Goal: Task Accomplishment & Management: Manage account settings

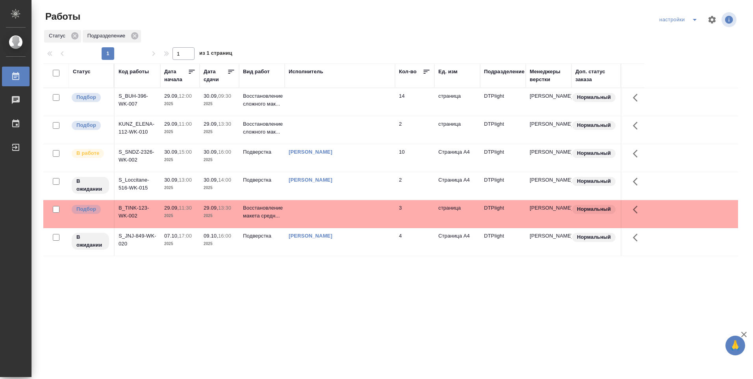
click at [295, 100] on td at bounding box center [340, 102] width 110 height 28
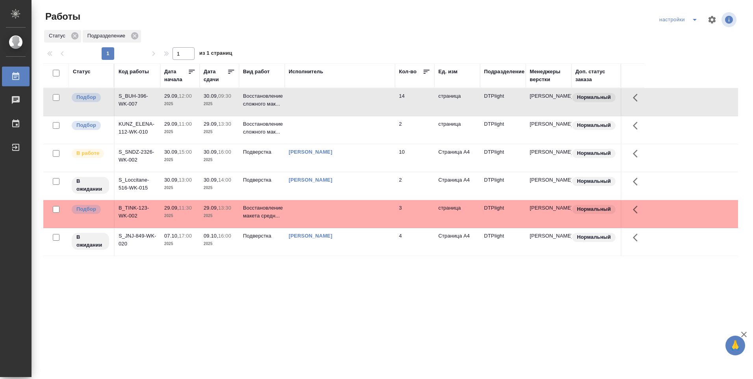
click at [295, 100] on td at bounding box center [340, 102] width 110 height 28
click at [263, 130] on p "Восстановление сложного мак..." at bounding box center [262, 128] width 38 height 16
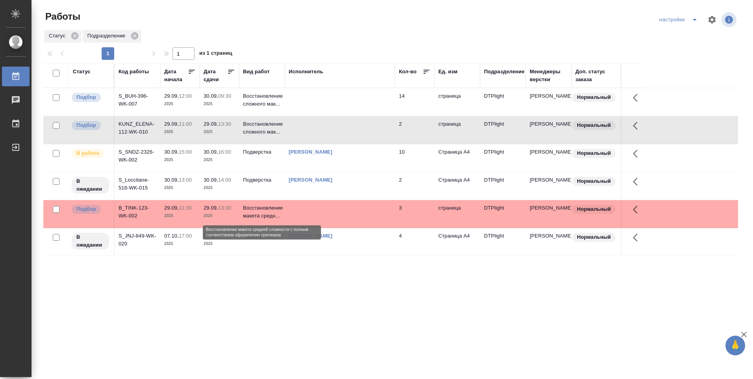
click at [281, 210] on p "Восстановление макета средн..." at bounding box center [262, 212] width 38 height 16
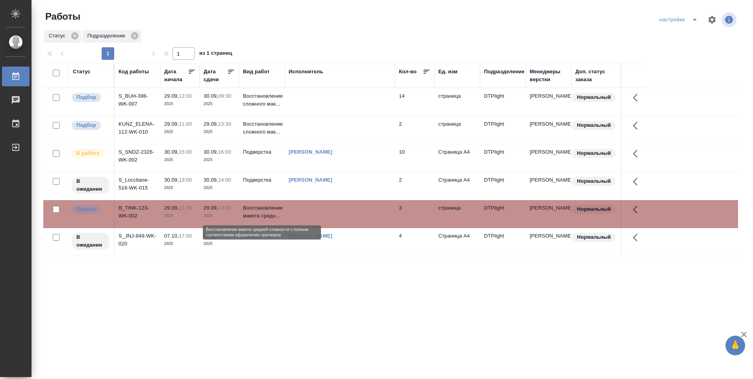
click at [281, 210] on p "Восстановление макета средн..." at bounding box center [262, 212] width 38 height 16
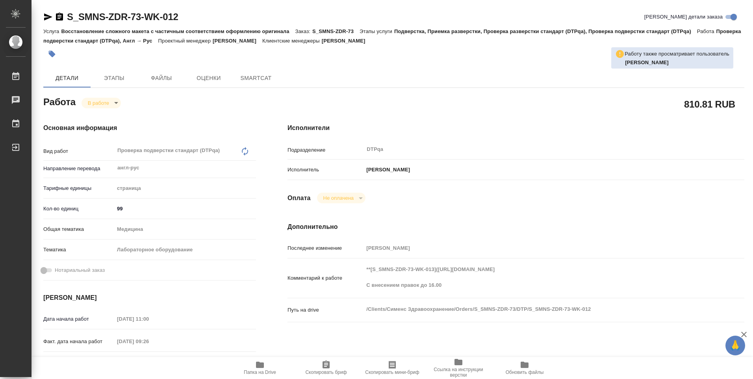
type textarea "x"
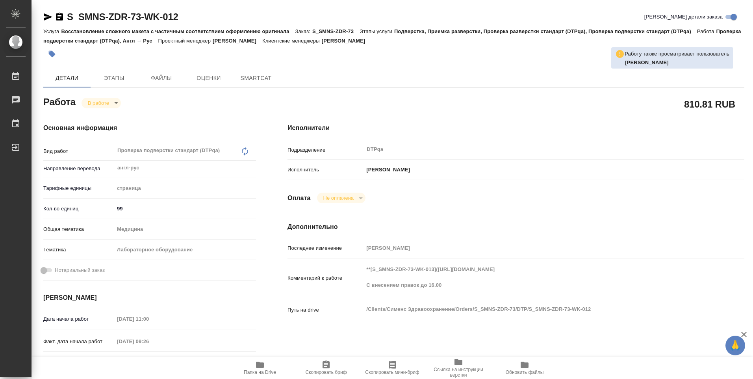
type textarea "x"
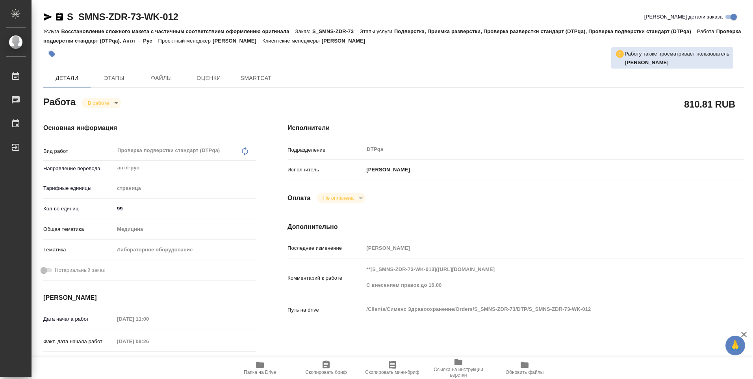
type textarea "x"
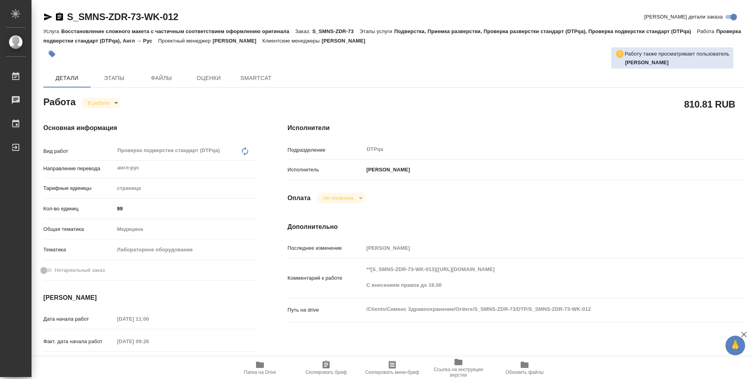
type textarea "x"
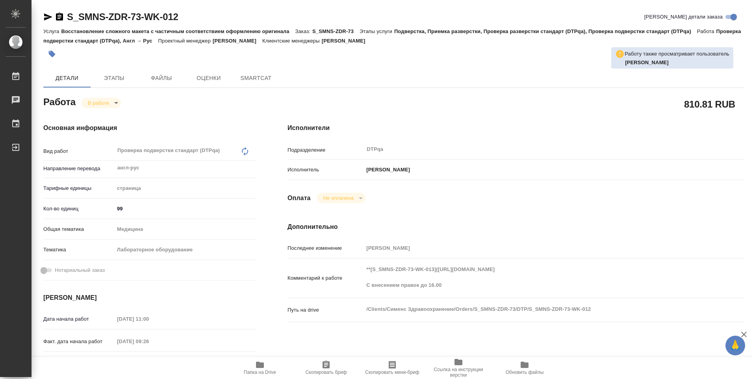
type textarea "x"
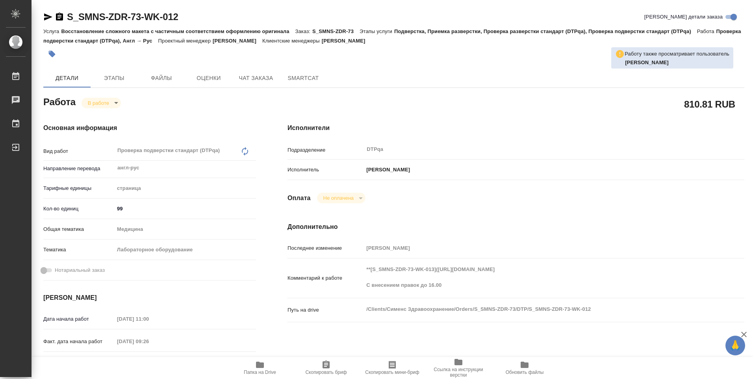
type textarea "x"
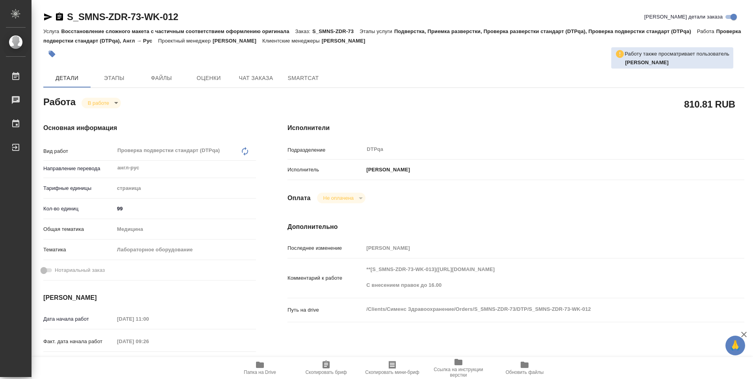
type textarea "x"
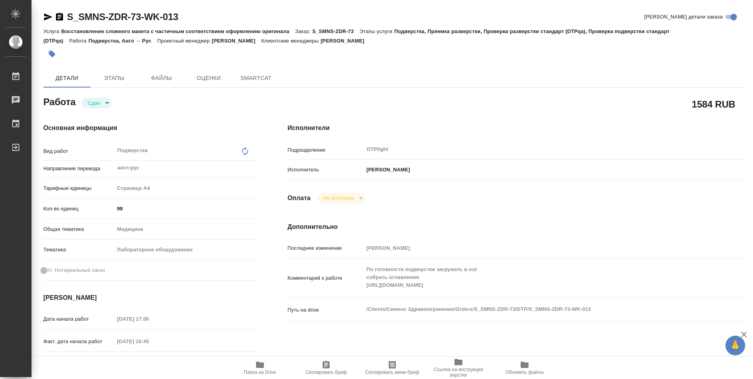
type textarea "x"
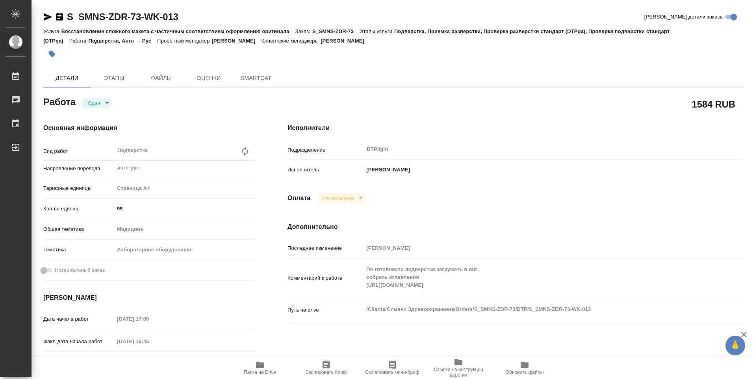
type textarea "x"
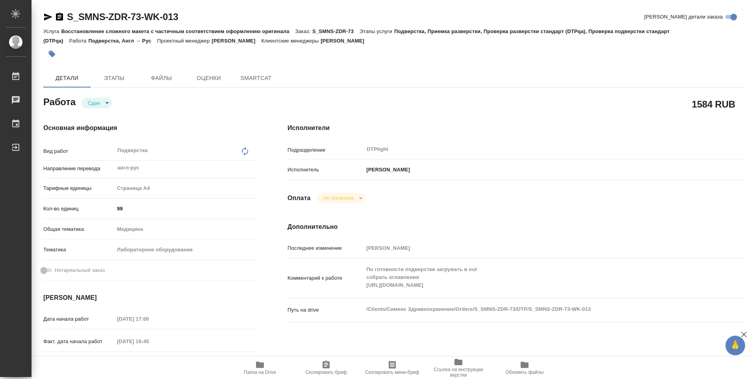
type textarea "x"
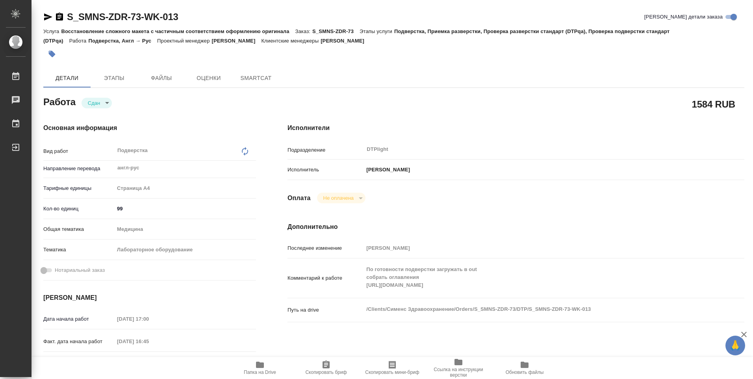
type textarea "x"
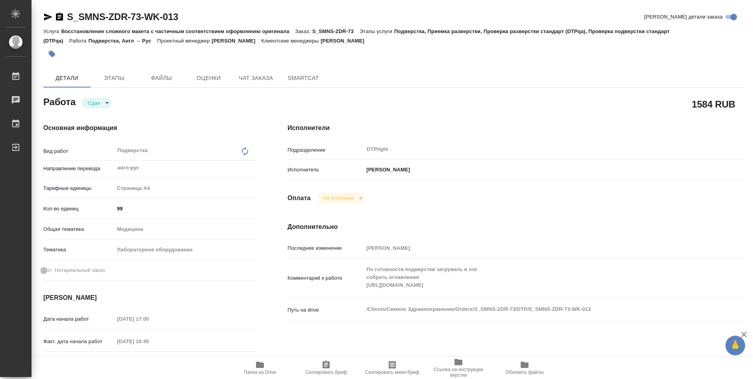
type textarea "x"
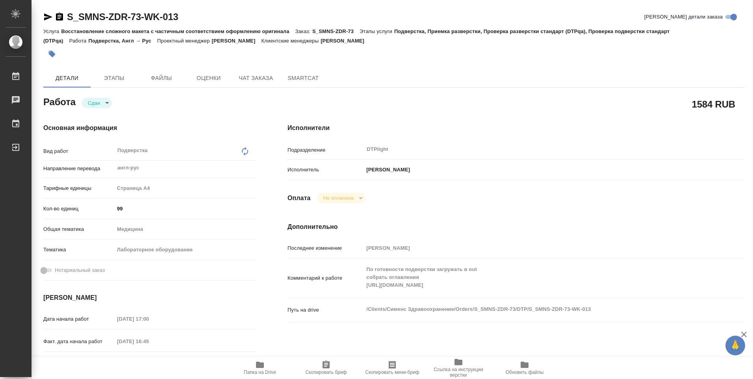
type textarea "x"
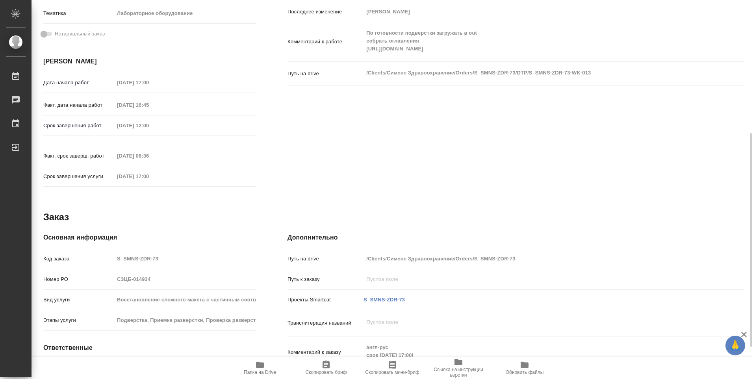
scroll to position [276, 0]
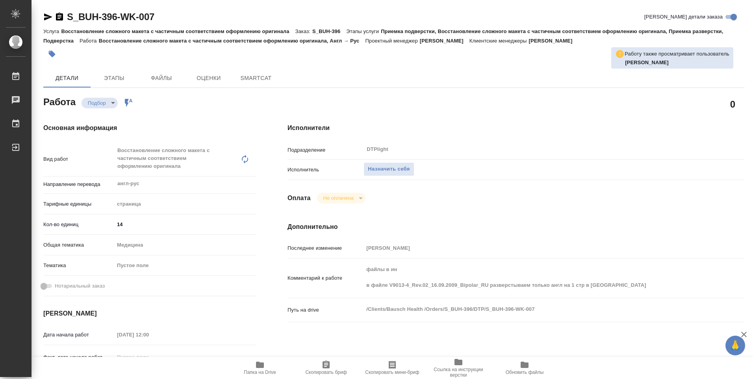
type textarea "x"
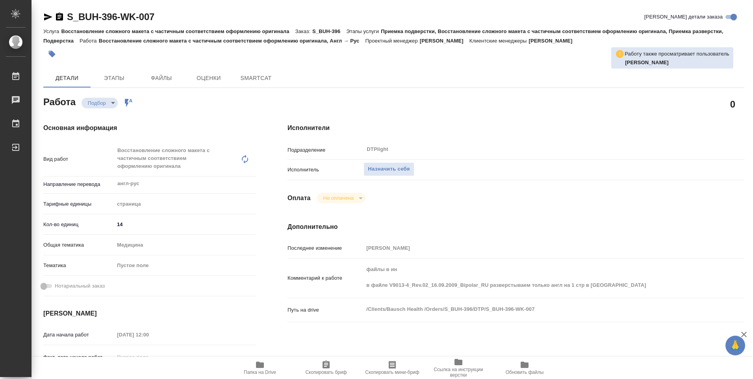
type textarea "x"
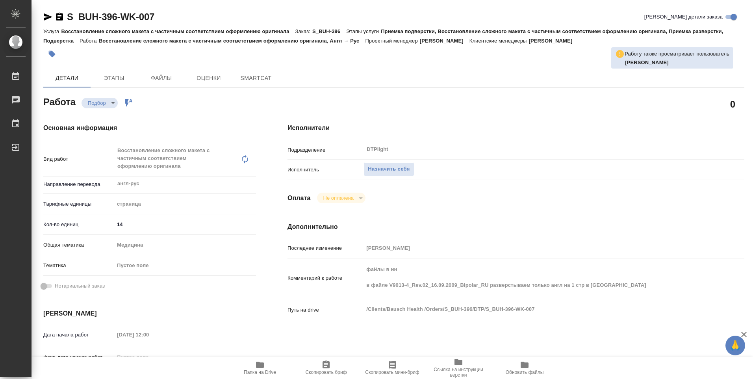
type textarea "x"
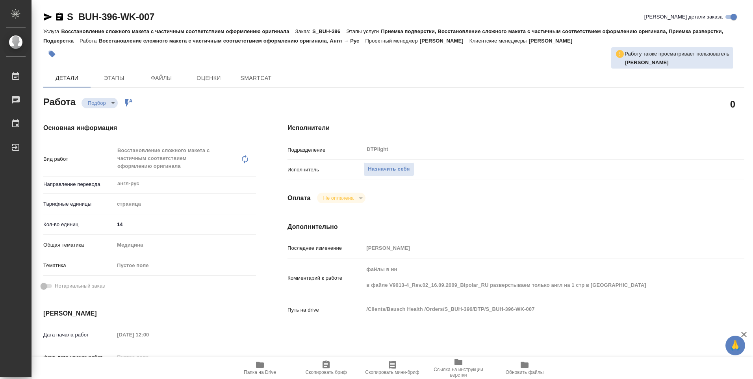
type textarea "x"
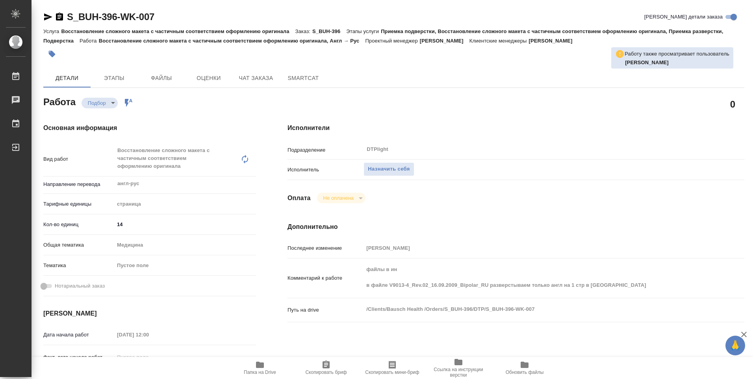
type textarea "x"
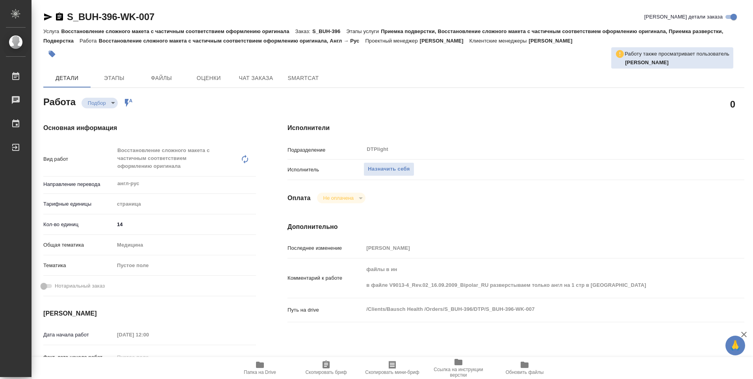
type textarea "x"
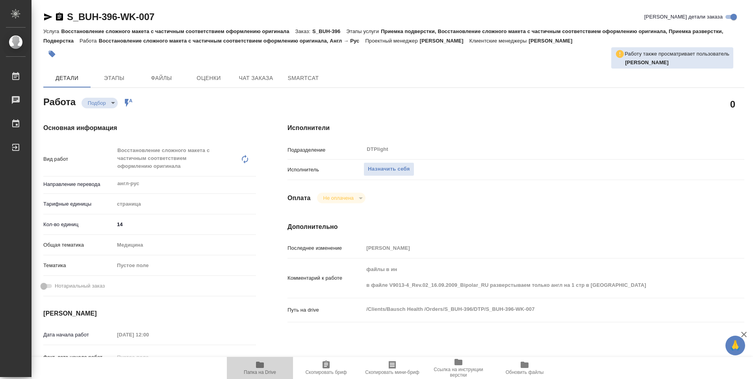
click at [261, 366] on icon "button" at bounding box center [260, 365] width 8 height 6
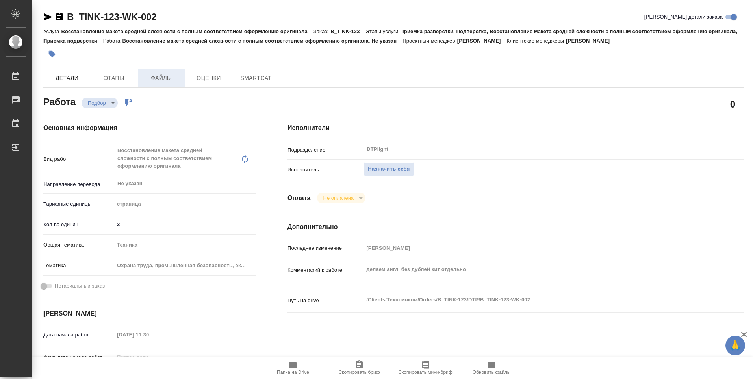
type textarea "x"
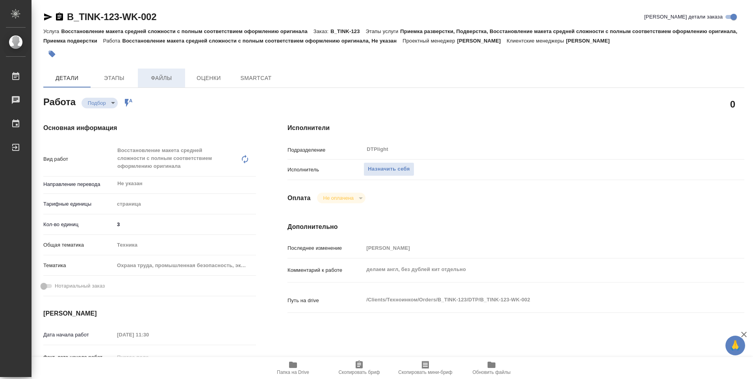
type textarea "x"
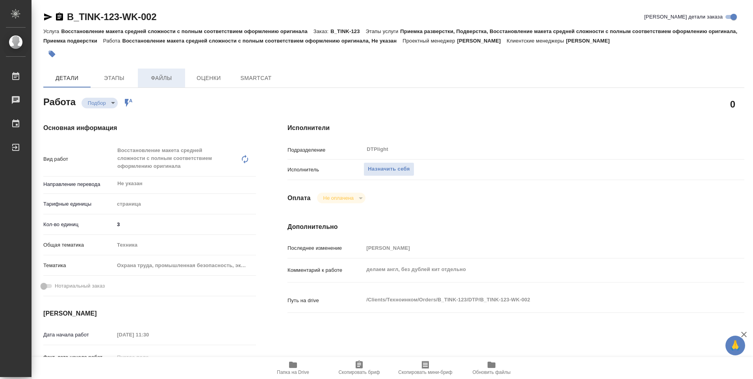
type textarea "x"
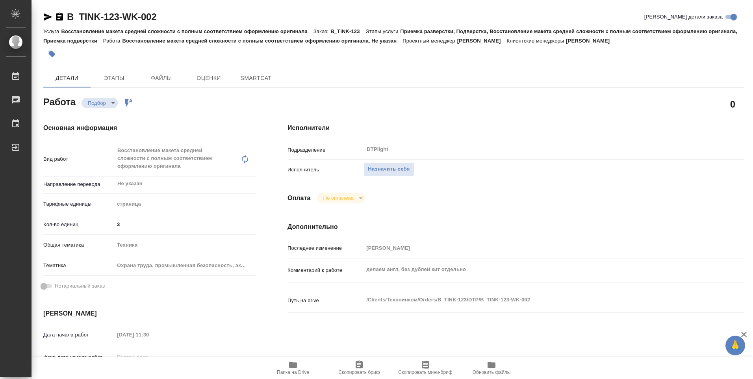
type textarea "x"
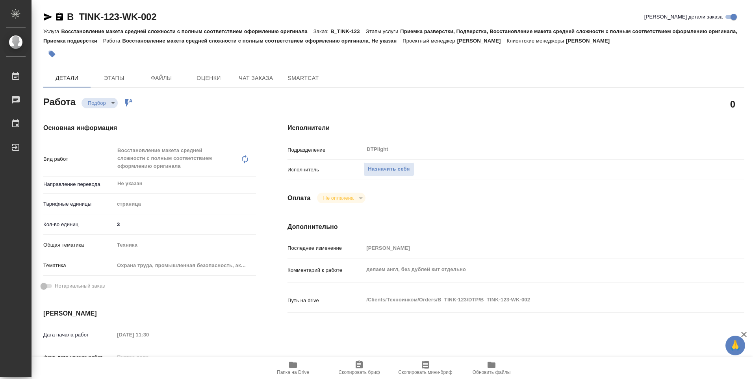
type textarea "x"
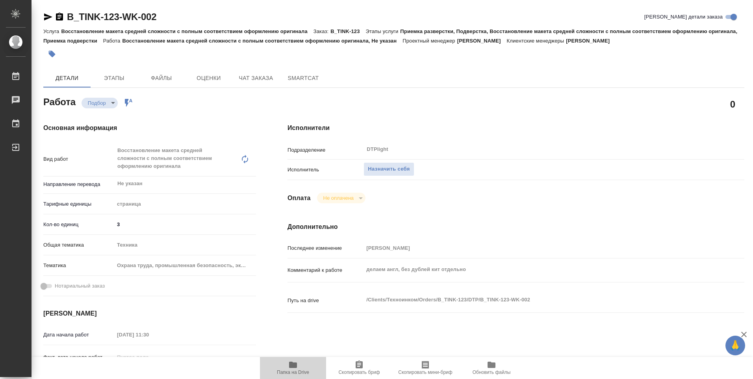
click at [294, 368] on icon "button" at bounding box center [293, 365] width 8 height 6
type textarea "x"
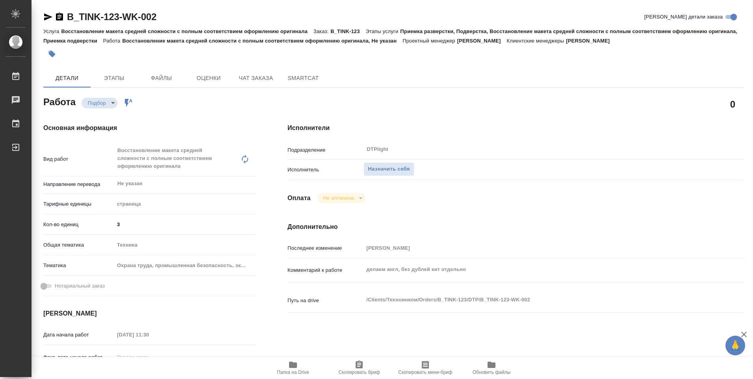
type textarea "x"
click at [379, 171] on span "Назначить себя" at bounding box center [389, 169] width 42 height 9
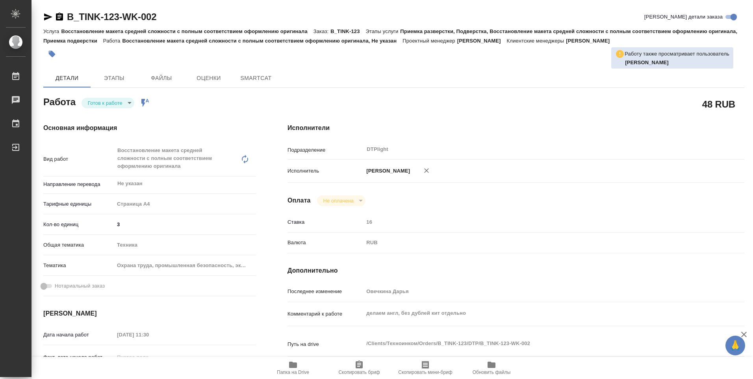
type textarea "x"
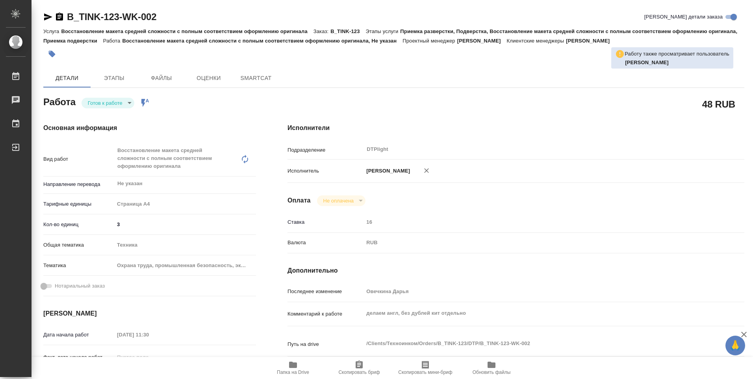
type textarea "x"
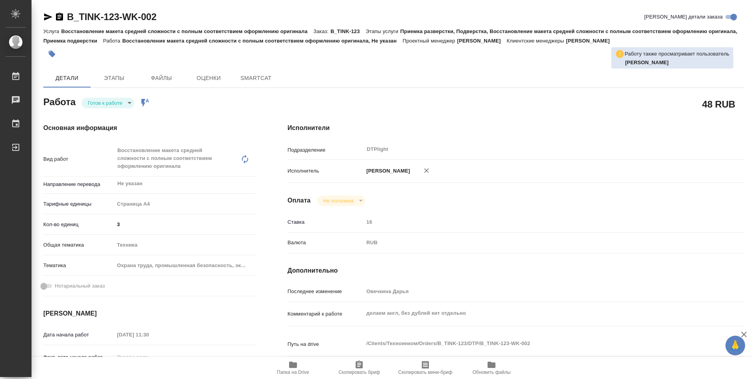
type textarea "x"
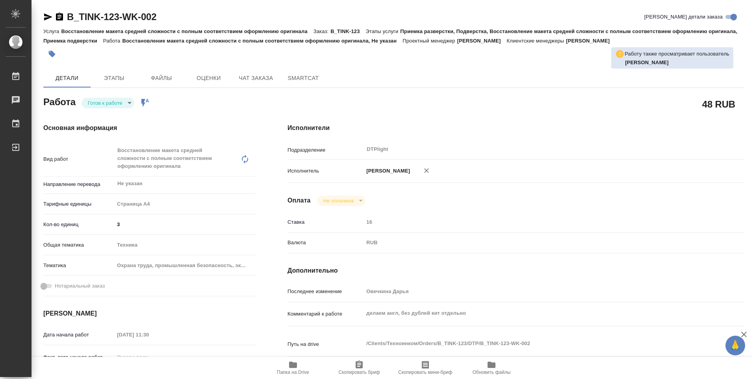
type textarea "x"
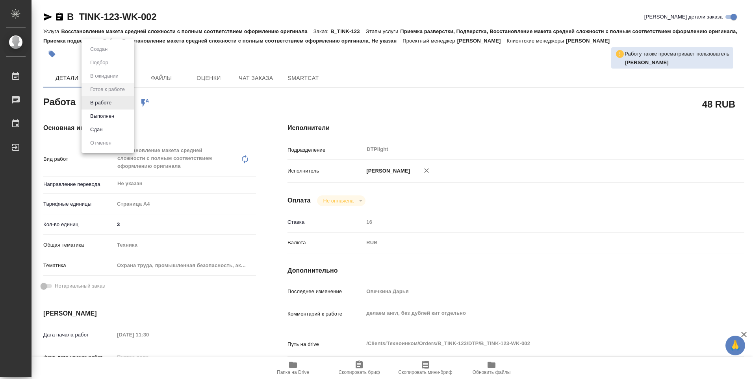
click at [132, 105] on body "🙏 .cls-1 fill:#fff; AWATERA [PERSON_NAME] Работы Чаты График Выйти B_TINK-123-W…" at bounding box center [376, 189] width 753 height 379
type textarea "x"
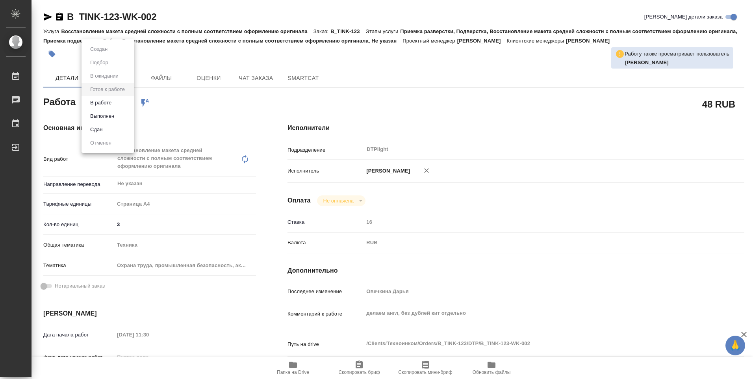
type textarea "x"
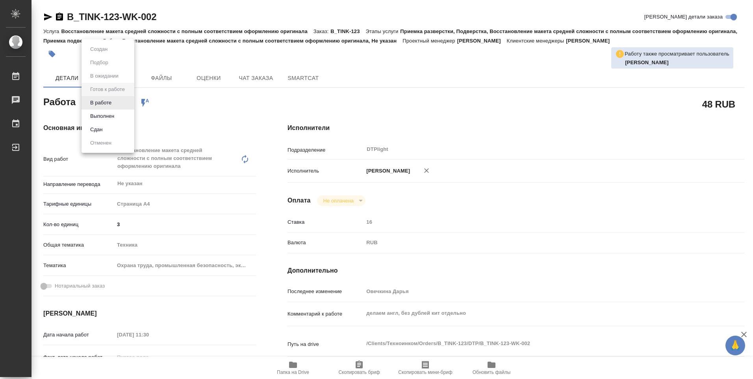
type textarea "x"
click at [117, 104] on li "В работе" at bounding box center [108, 102] width 53 height 13
type textarea "x"
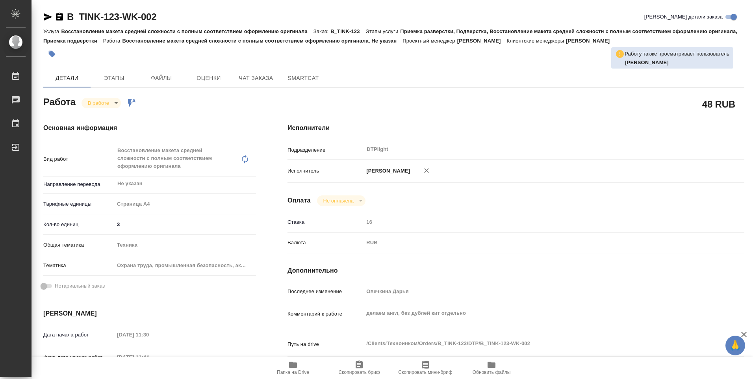
type textarea "x"
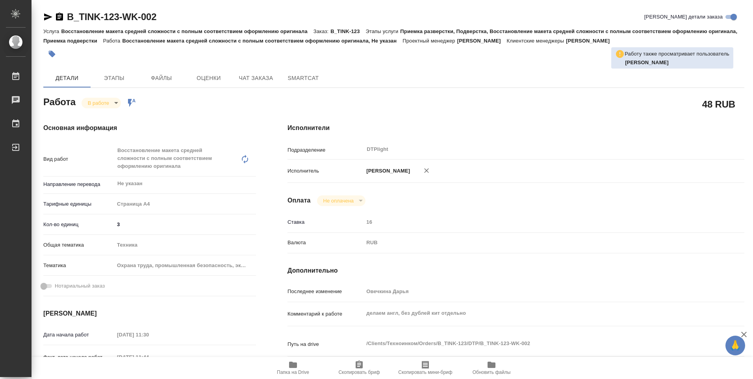
type textarea "x"
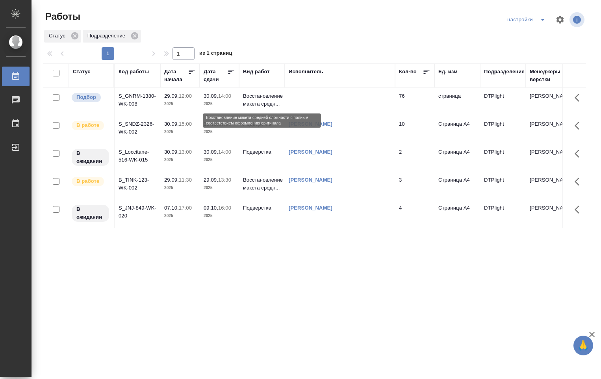
click at [260, 106] on p "Восстановление макета средн..." at bounding box center [262, 100] width 38 height 16
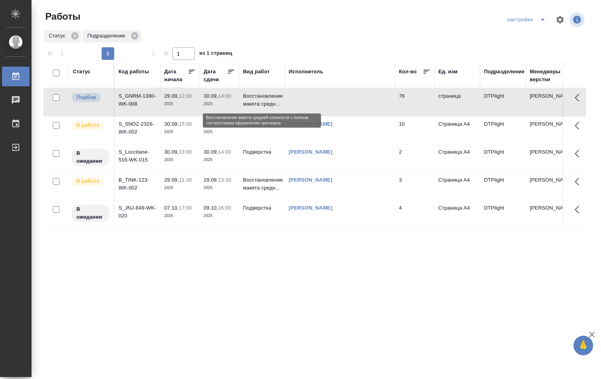
click at [260, 106] on p "Восстановление макета средн..." at bounding box center [262, 100] width 38 height 16
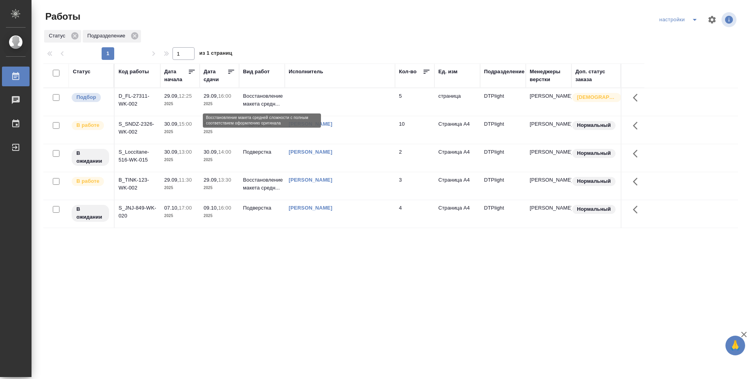
click at [267, 103] on p "Восстановление макета средн..." at bounding box center [262, 100] width 38 height 16
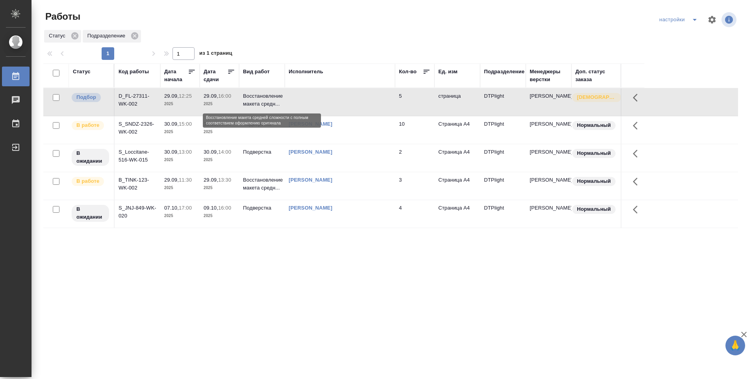
click at [267, 103] on p "Восстановление макета средн..." at bounding box center [262, 100] width 38 height 16
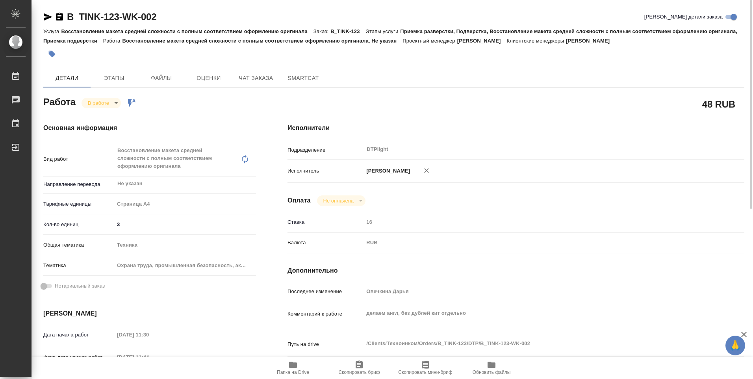
click at [117, 103] on body "🙏 .cls-1 fill:#fff; AWATERA Ovechkina Darya Работы 0 Чаты График Выйти B_TINK-1…" at bounding box center [376, 189] width 753 height 379
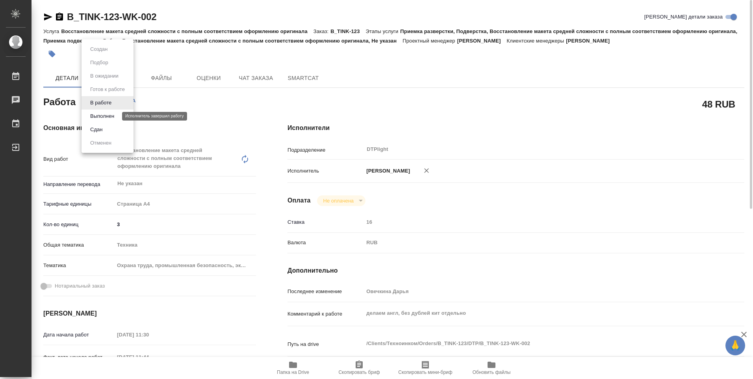
click at [107, 118] on button "Выполнен" at bounding box center [102, 116] width 29 height 9
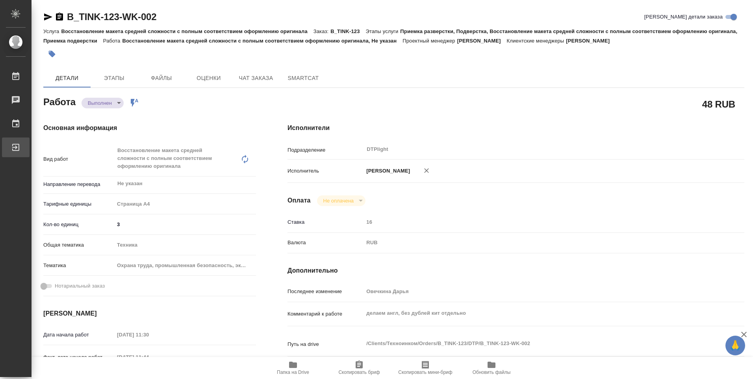
type textarea "x"
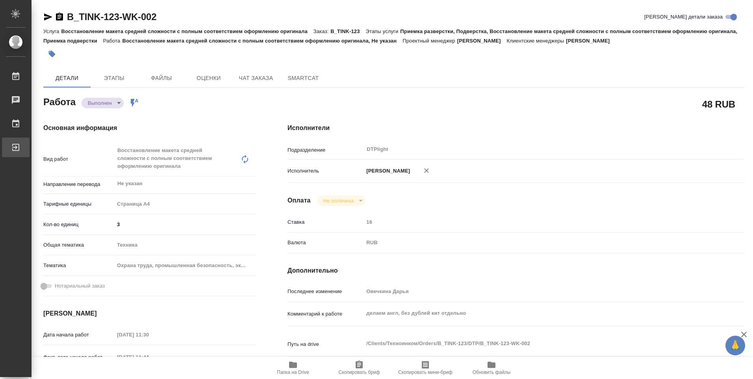
type textarea "x"
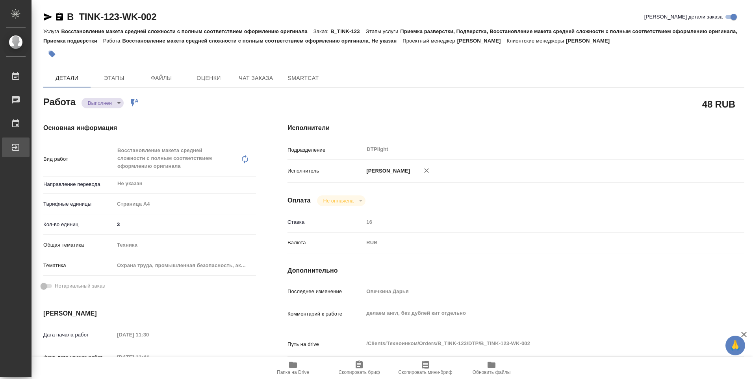
type textarea "x"
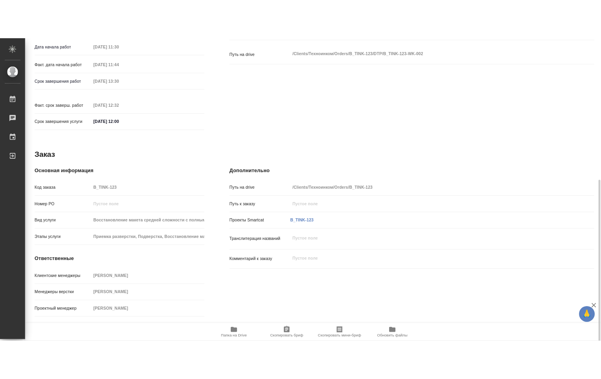
scroll to position [326, 0]
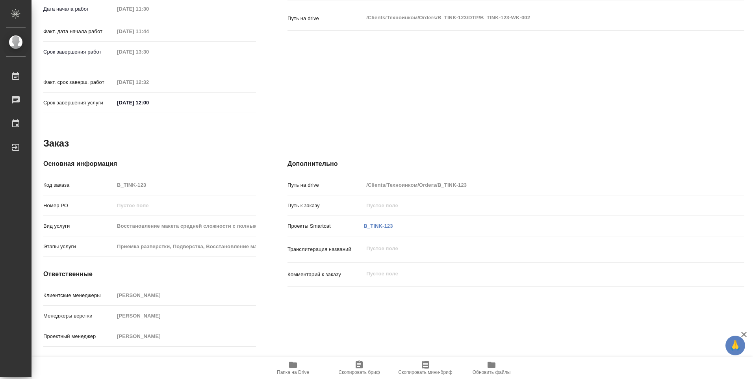
type textarea "x"
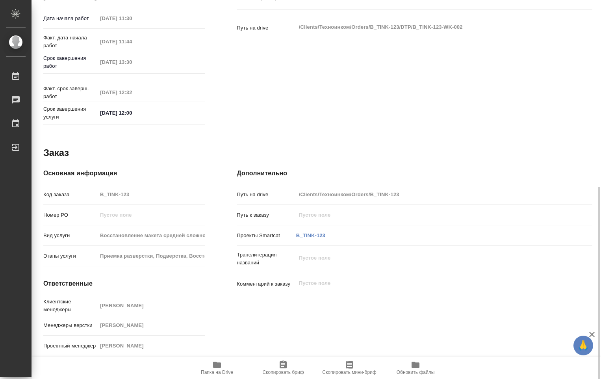
scroll to position [335, 0]
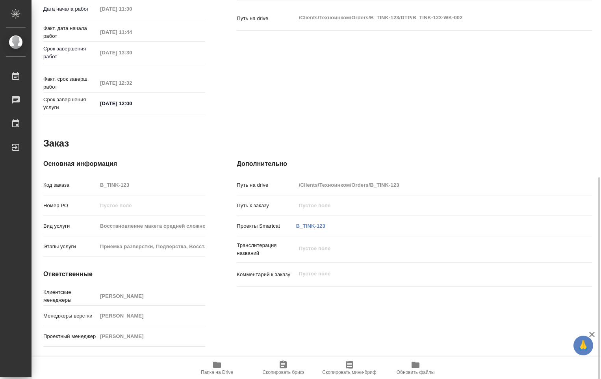
type textarea "x"
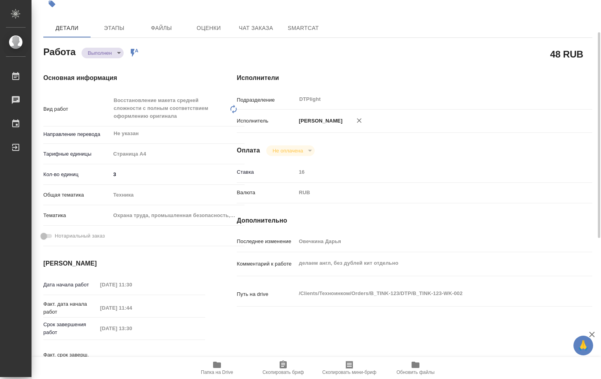
scroll to position [20, 0]
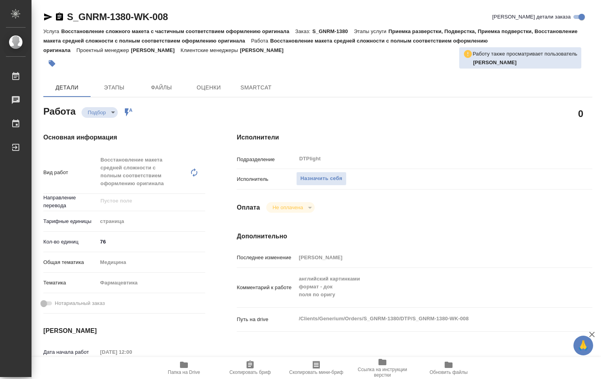
type textarea "x"
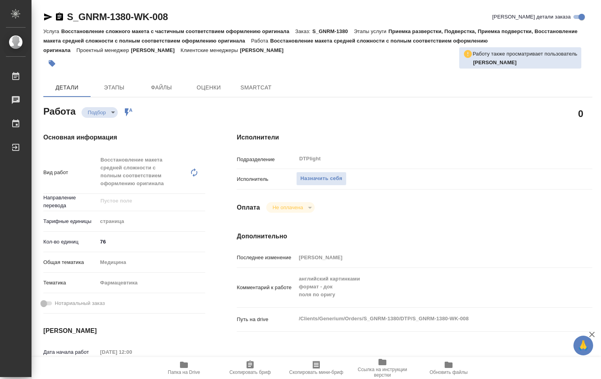
type textarea "x"
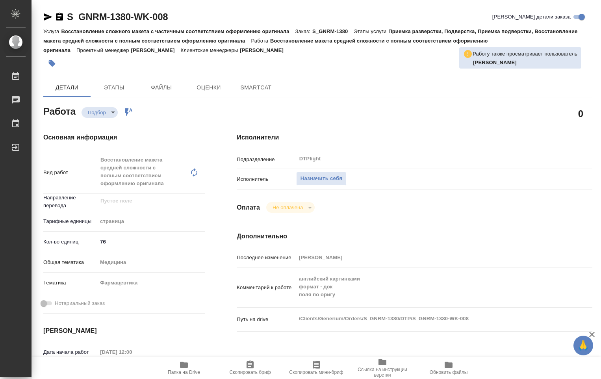
type textarea "x"
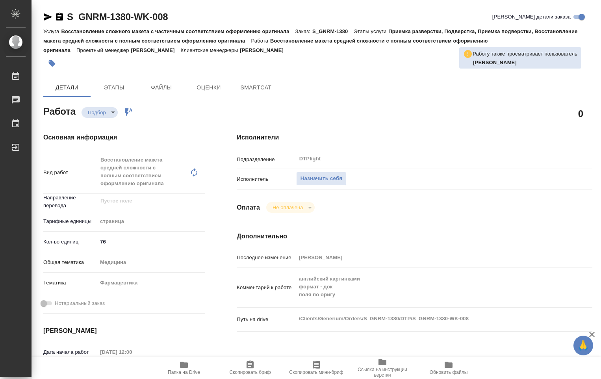
type textarea "x"
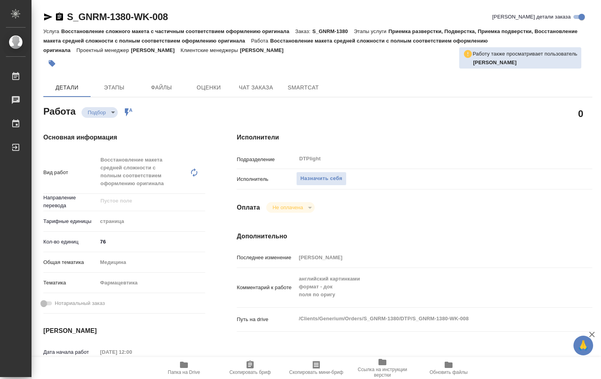
type textarea "x"
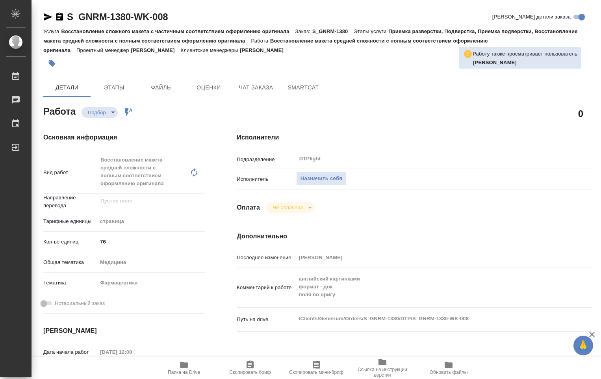
type textarea "x"
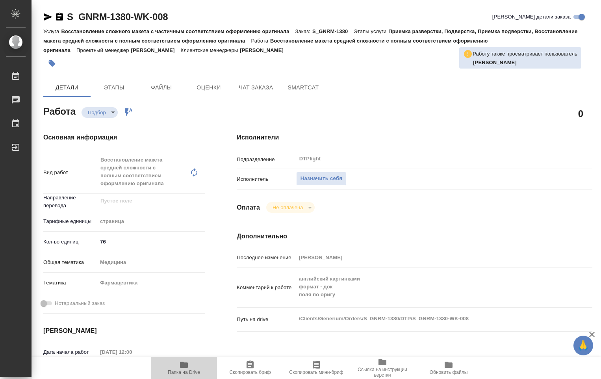
click at [191, 369] on span "Папка на Drive" at bounding box center [184, 367] width 57 height 15
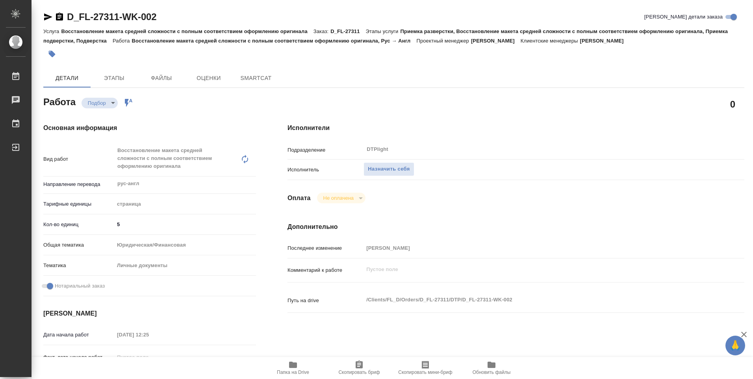
type textarea "x"
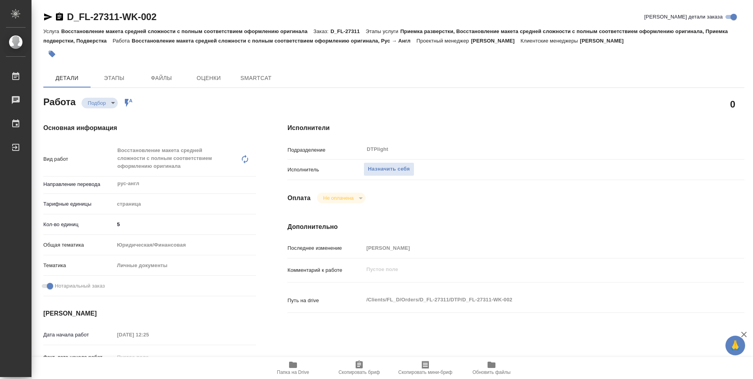
type textarea "x"
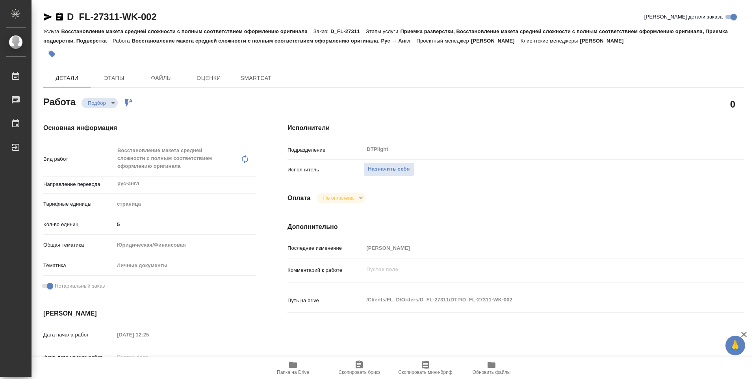
type textarea "x"
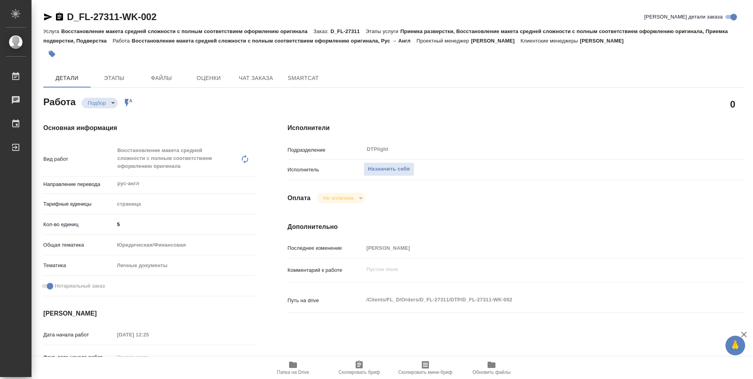
type textarea "x"
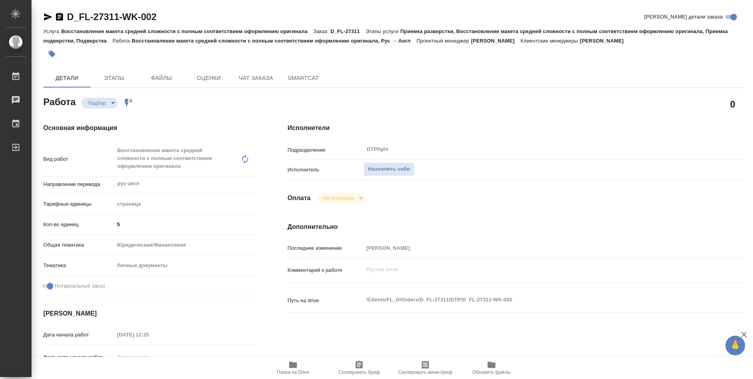
scroll to position [118, 0]
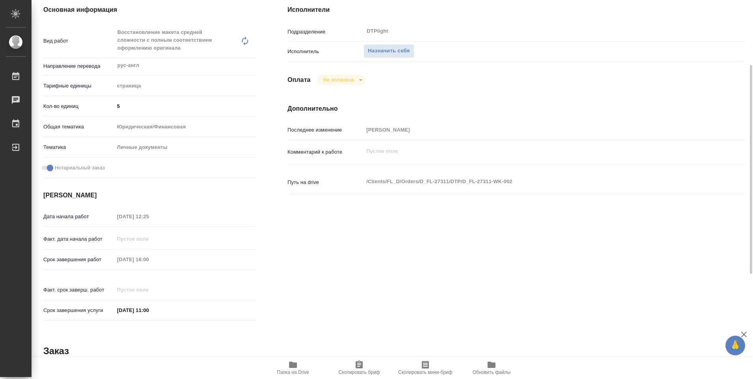
type textarea "x"
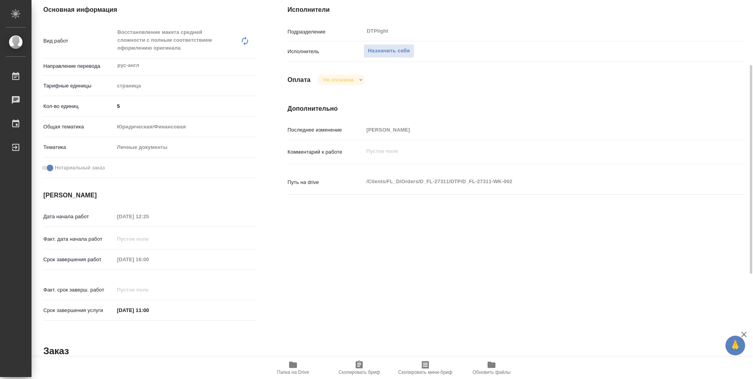
click at [288, 367] on icon "button" at bounding box center [292, 364] width 9 height 9
type textarea "x"
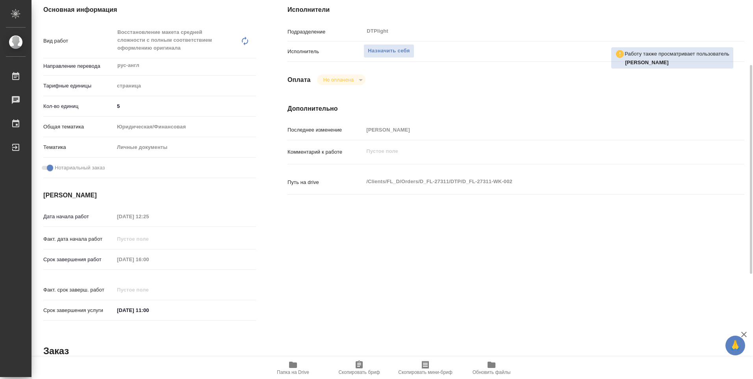
type textarea "x"
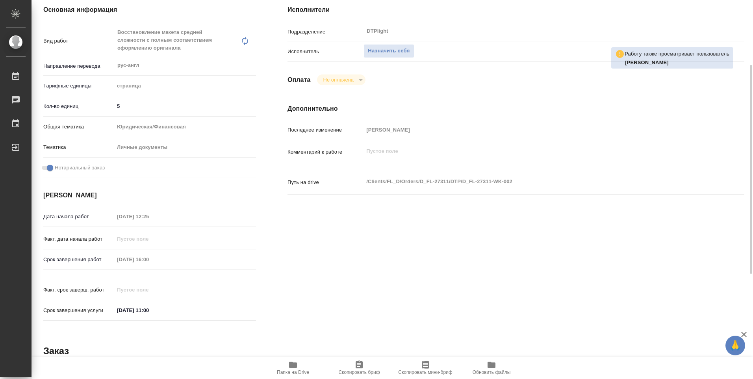
type textarea "x"
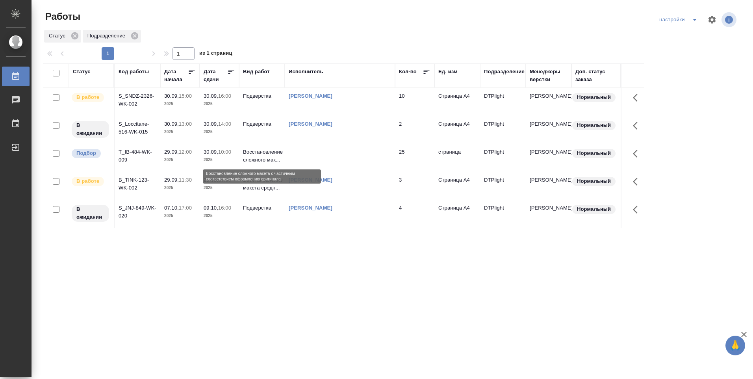
click at [267, 156] on p "Восстановление сложного мак..." at bounding box center [262, 156] width 38 height 16
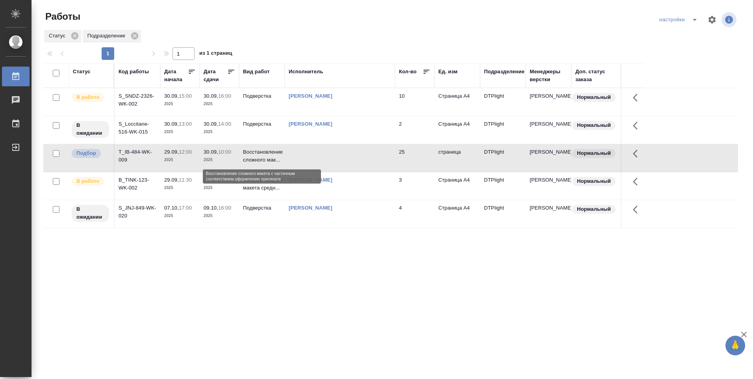
click at [267, 156] on p "Восстановление сложного мак..." at bounding box center [262, 156] width 38 height 16
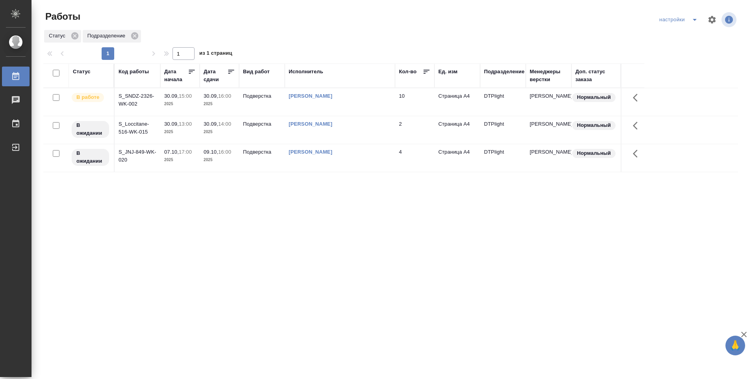
click at [317, 98] on div "Овечкина Дарья Геннадьевна" at bounding box center [340, 96] width 102 height 8
click at [242, 98] on td "Подверстка" at bounding box center [262, 102] width 46 height 28
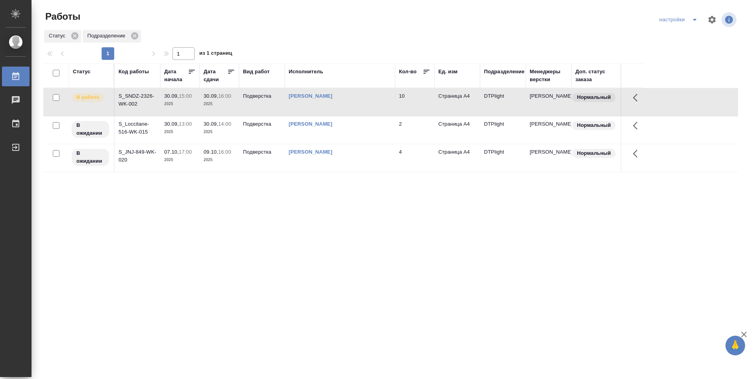
click at [243, 98] on td "Подверстка" at bounding box center [262, 102] width 46 height 28
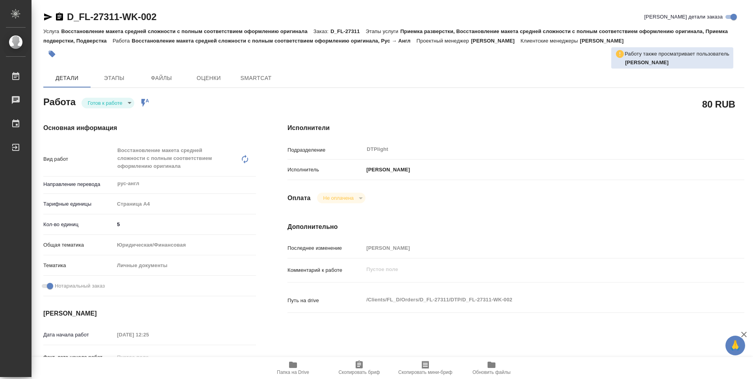
type textarea "x"
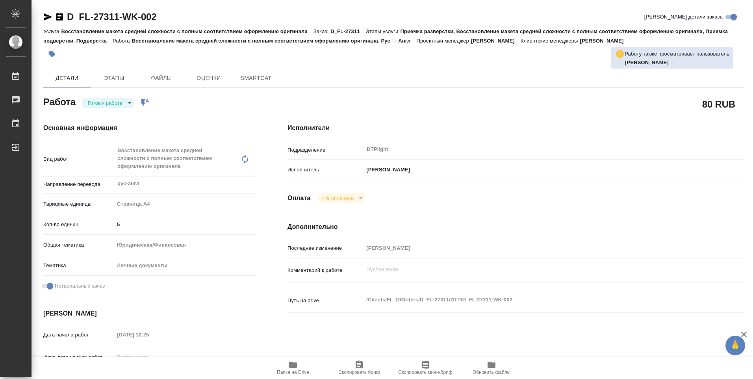
type textarea "x"
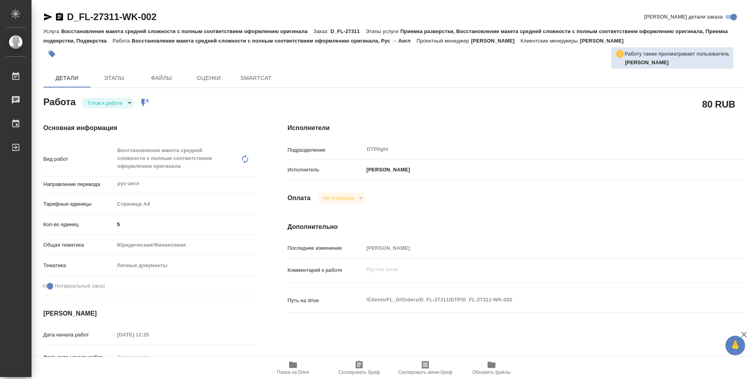
type textarea "x"
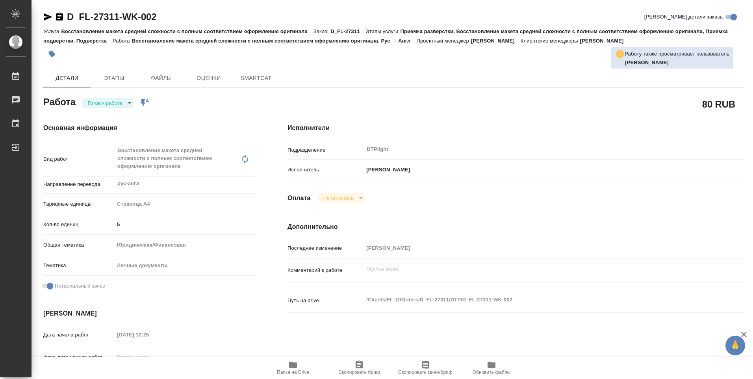
type textarea "x"
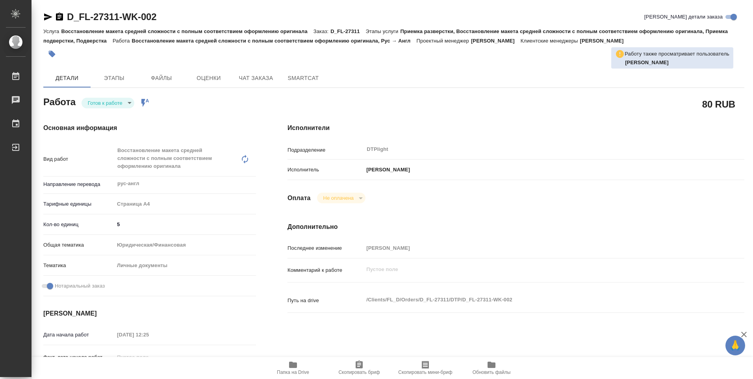
type textarea "x"
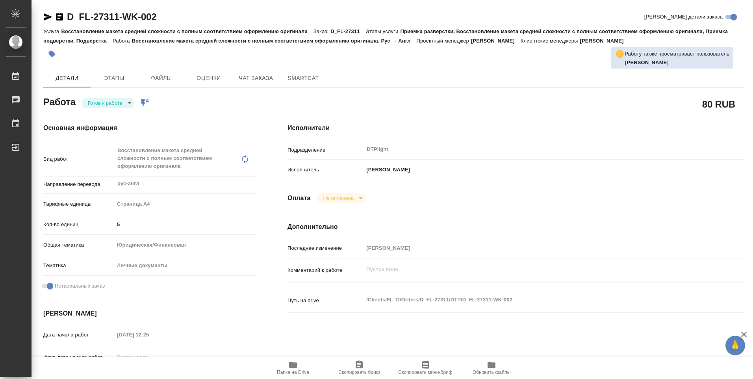
type textarea "x"
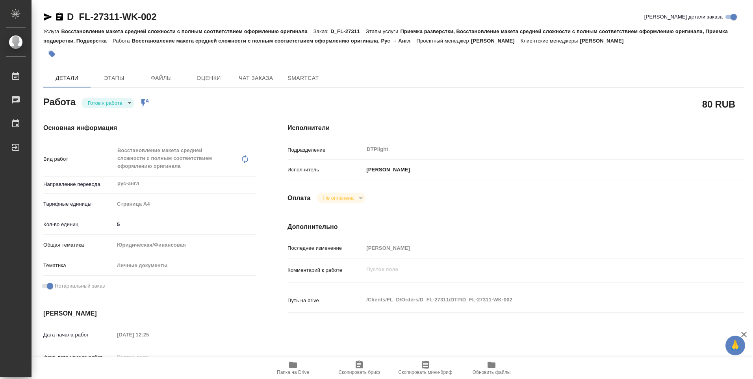
type textarea "x"
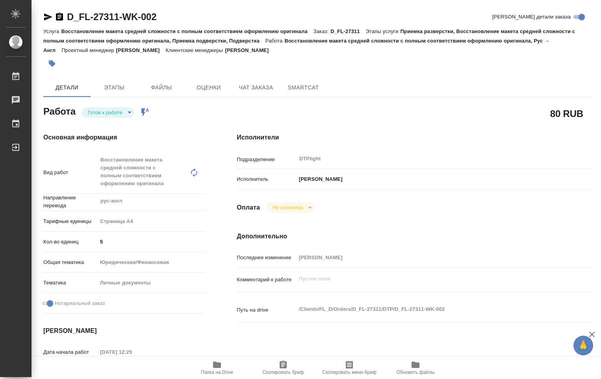
type textarea "x"
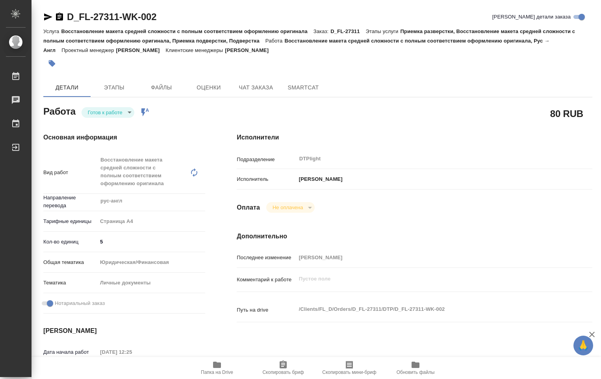
type textarea "x"
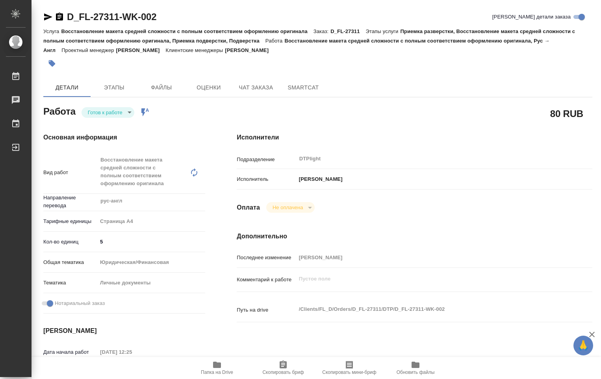
type textarea "x"
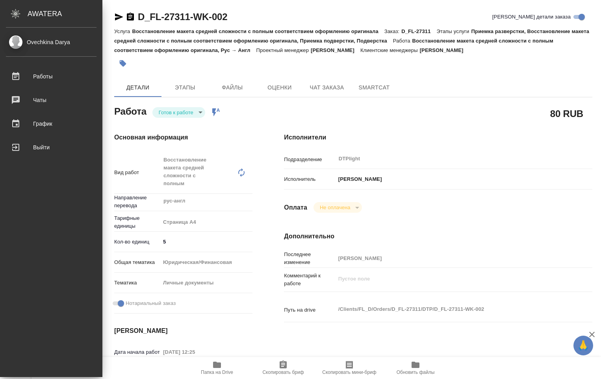
type textarea "x"
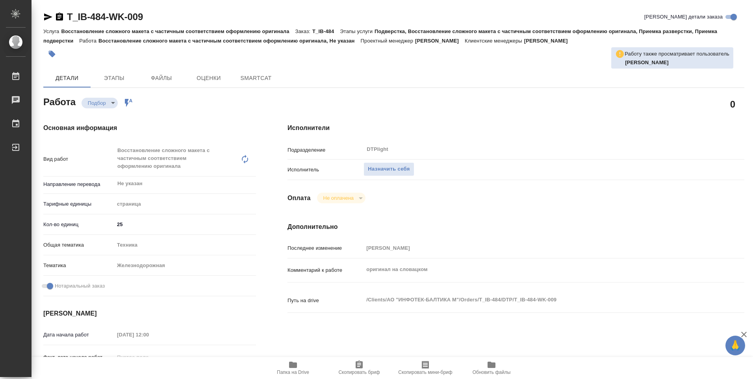
type textarea "x"
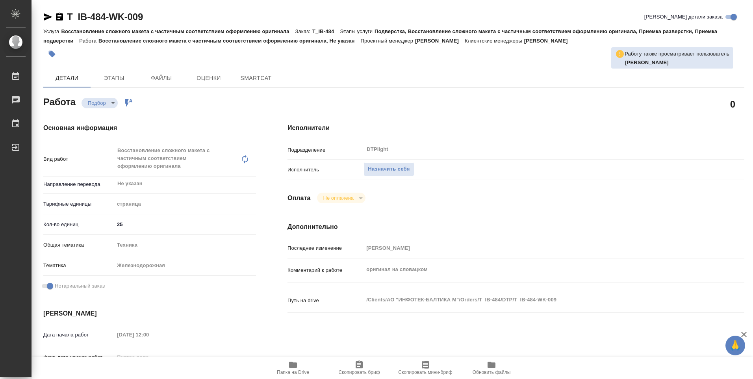
type textarea "x"
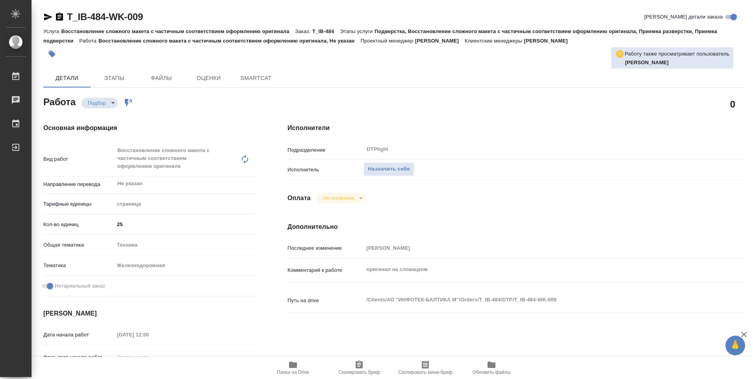
type textarea "x"
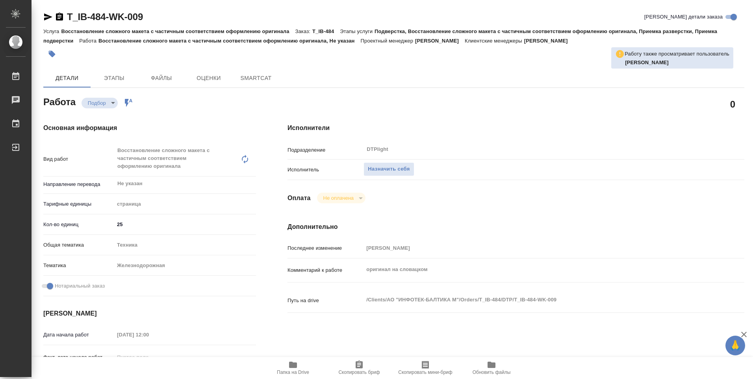
type textarea "x"
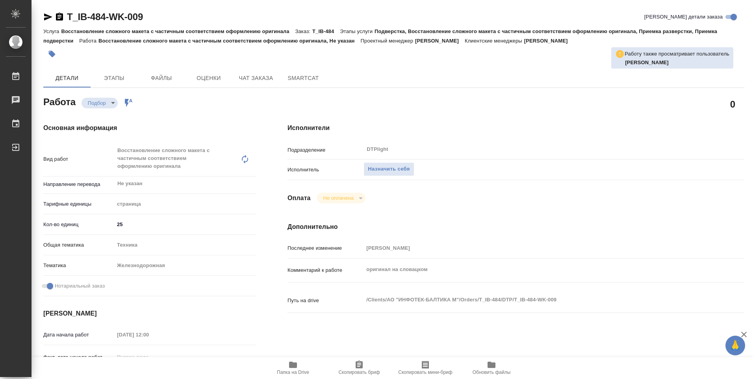
type textarea "x"
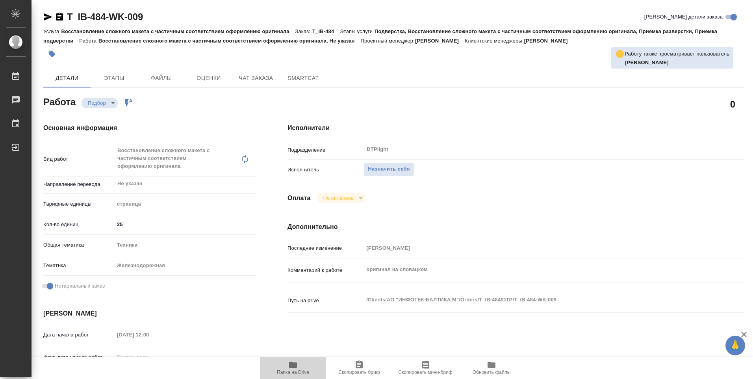
click at [299, 364] on span "Папка на Drive" at bounding box center [293, 367] width 57 height 15
type textarea "x"
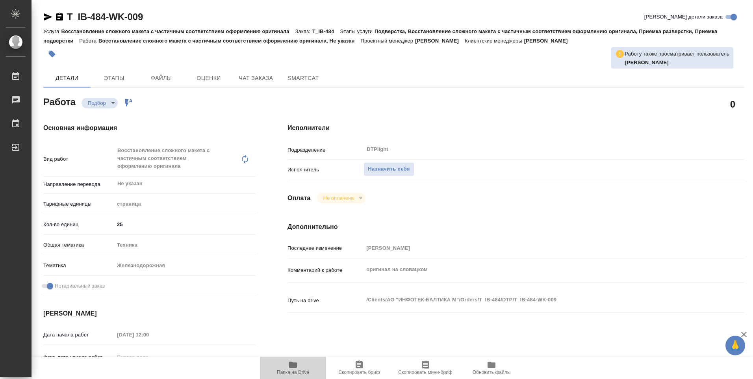
type textarea "x"
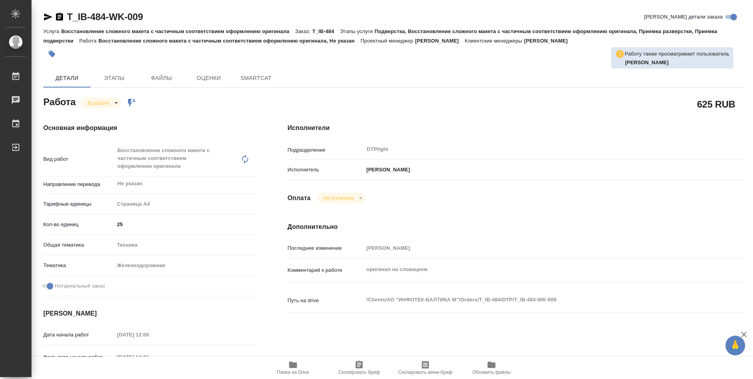
type textarea "x"
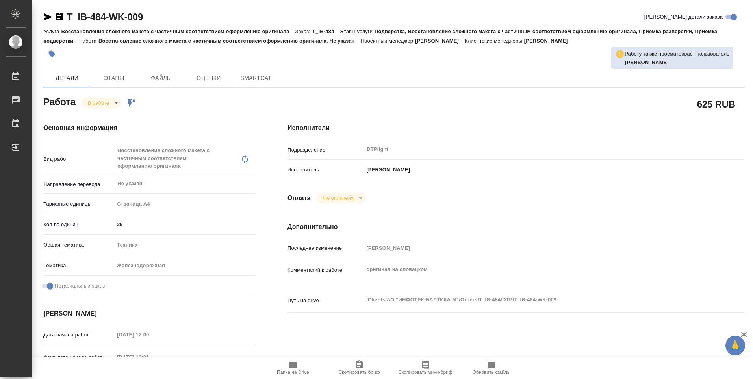
type textarea "x"
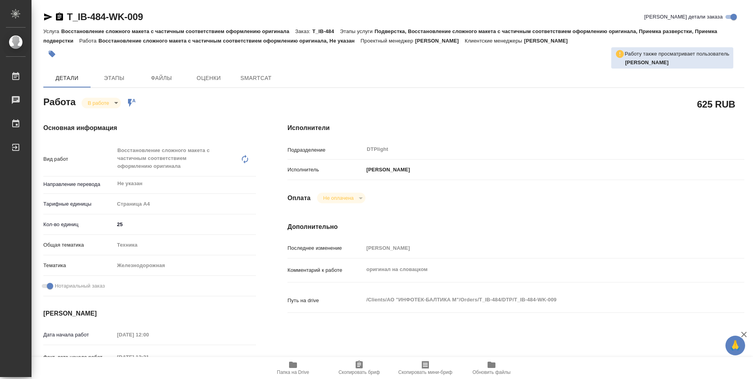
type textarea "x"
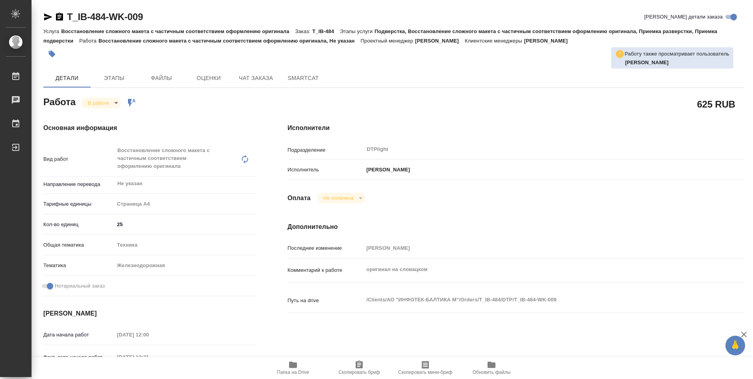
type textarea "x"
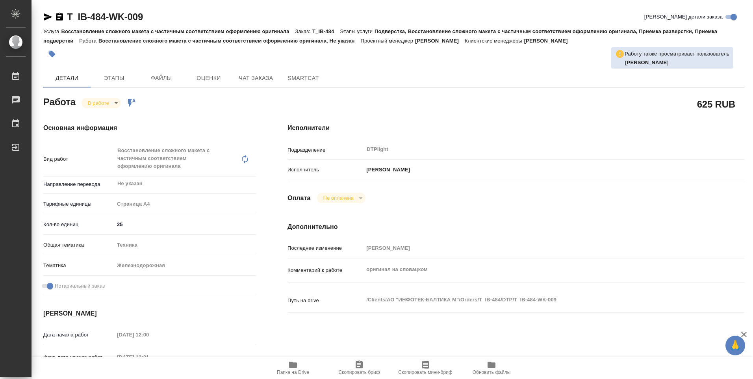
type textarea "x"
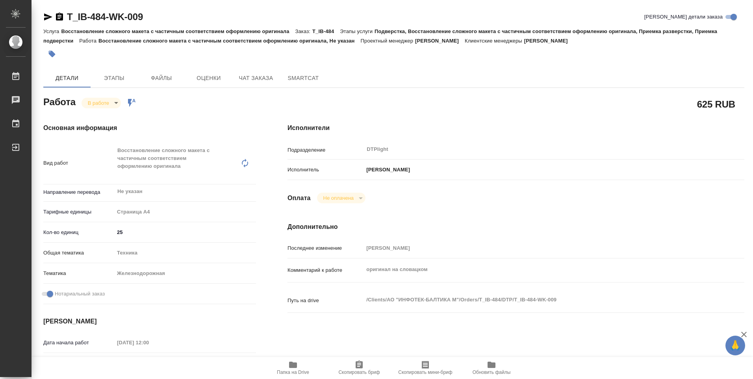
type textarea "x"
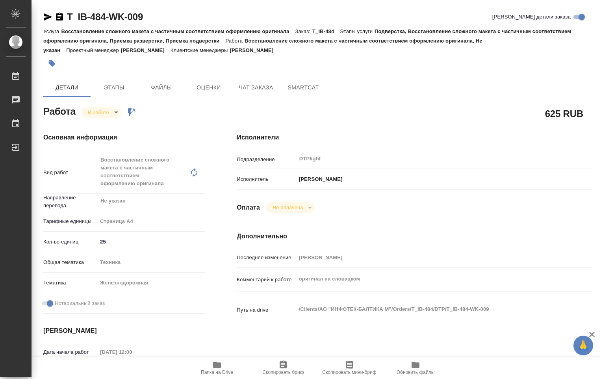
type textarea "x"
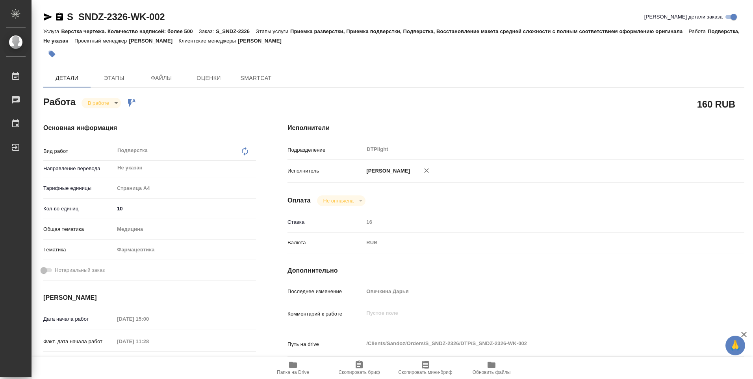
type textarea "x"
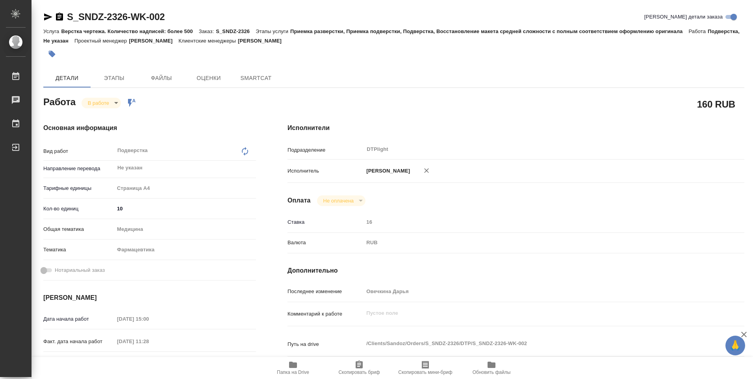
type textarea "x"
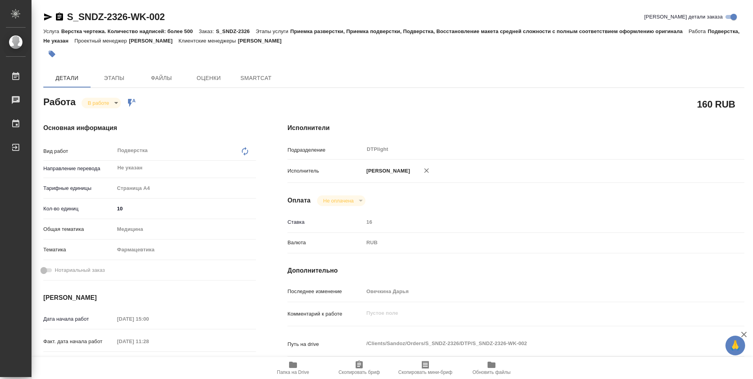
type textarea "x"
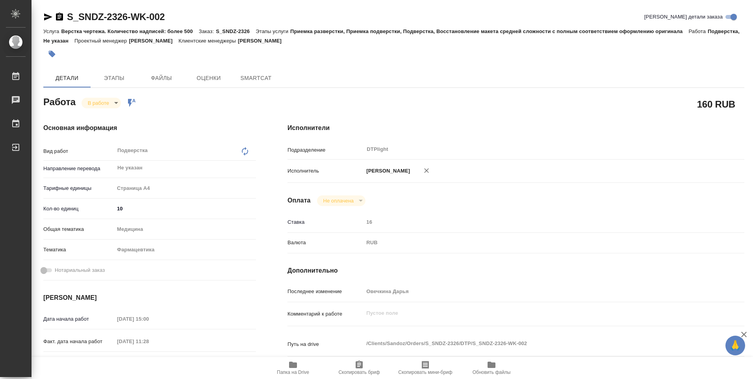
type textarea "x"
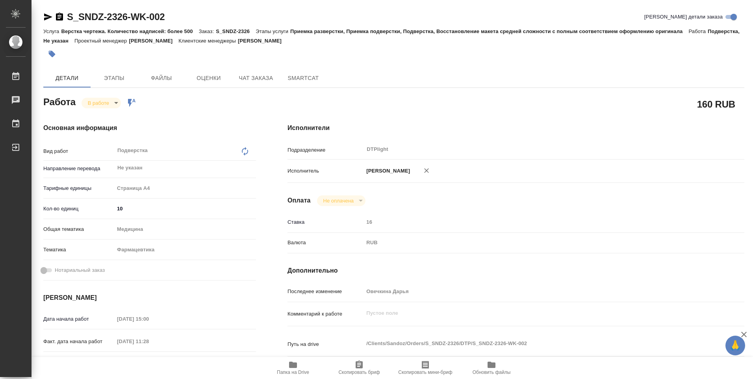
type textarea "x"
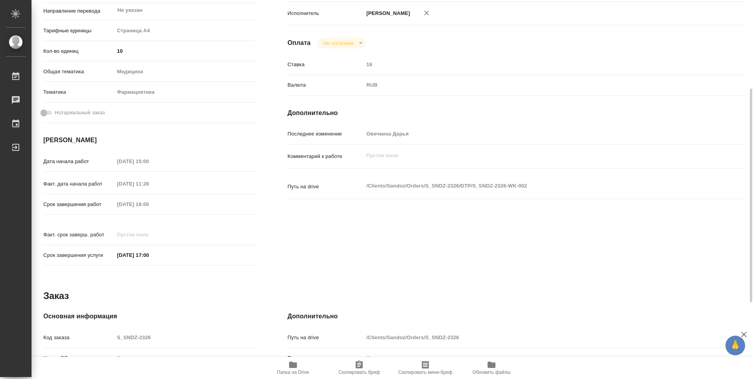
type textarea "x"
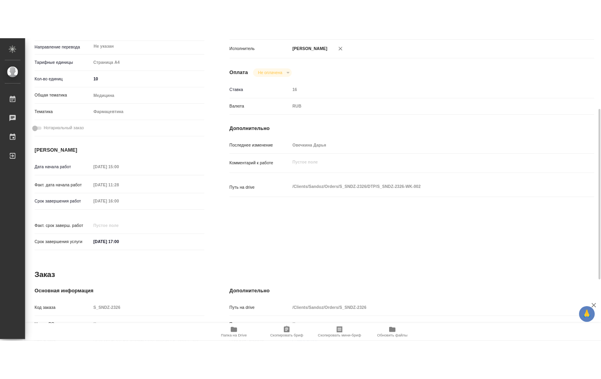
scroll to position [276, 0]
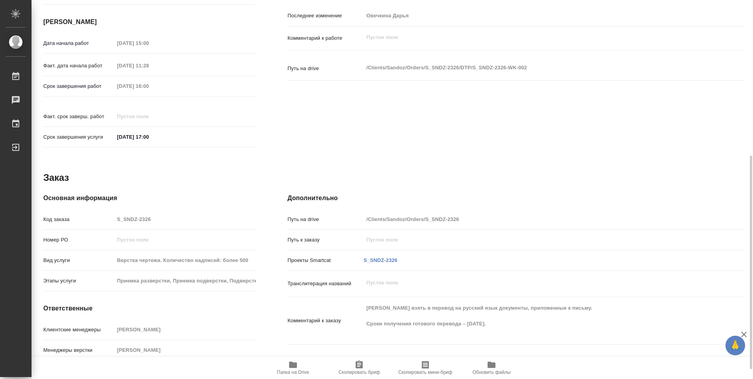
click at [294, 365] on icon "button" at bounding box center [293, 365] width 8 height 6
type textarea "x"
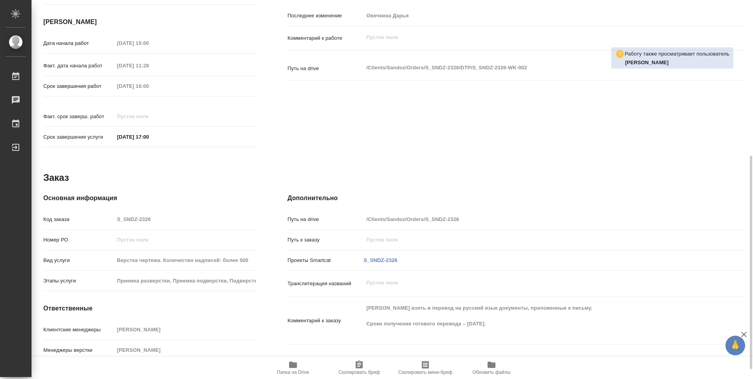
type textarea "x"
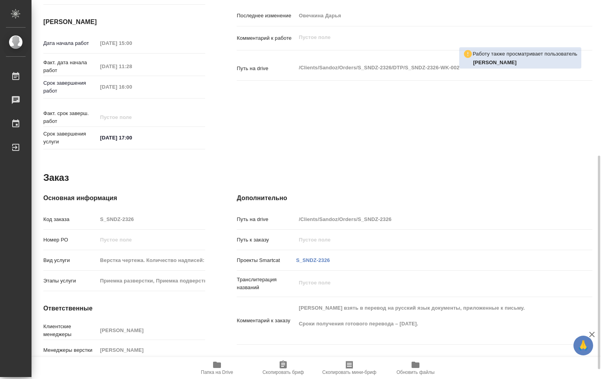
type textarea "x"
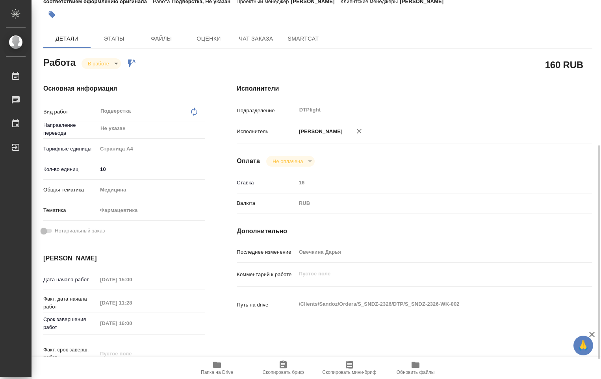
scroll to position [0, 0]
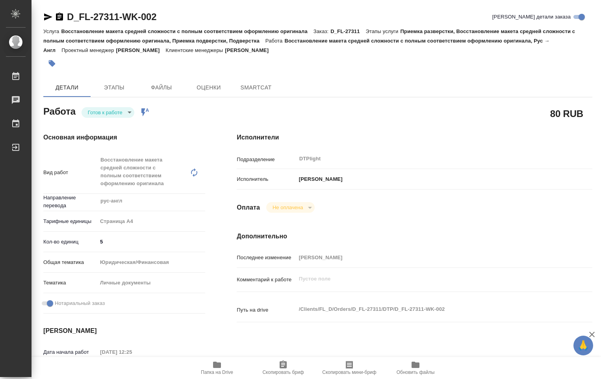
type textarea "x"
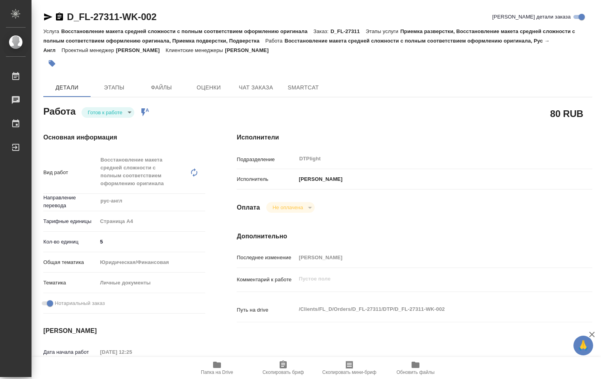
type textarea "x"
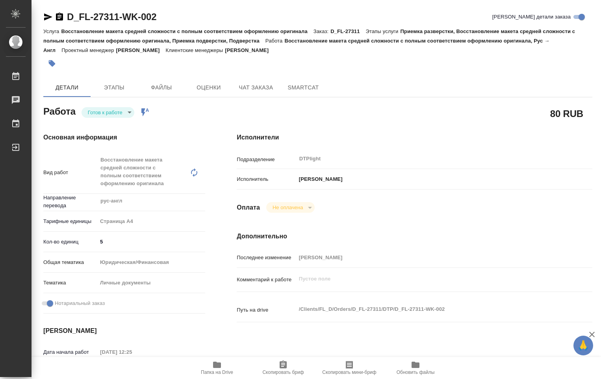
type textarea "x"
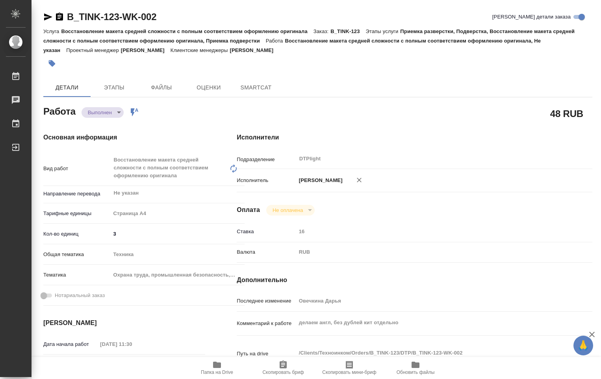
type textarea "x"
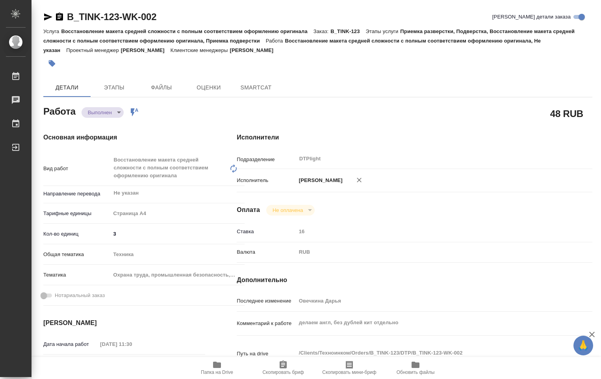
type textarea "x"
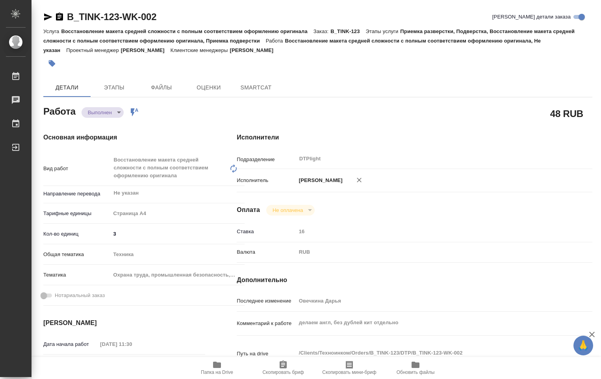
type textarea "x"
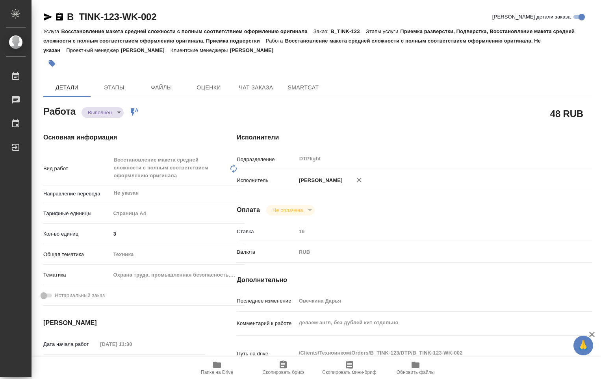
type textarea "x"
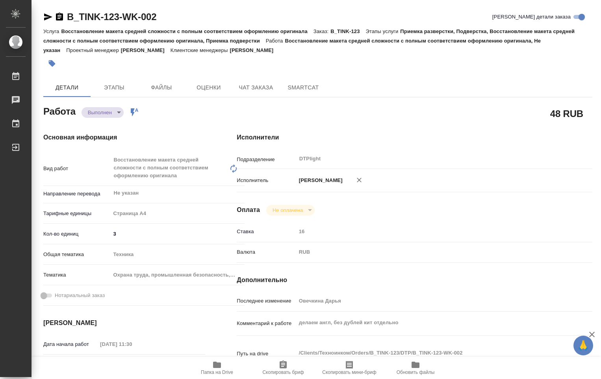
type textarea "x"
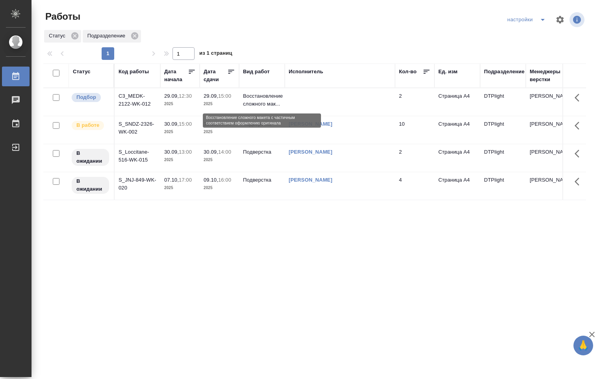
click at [268, 104] on p "Восстановление сложного мак..." at bounding box center [262, 100] width 38 height 16
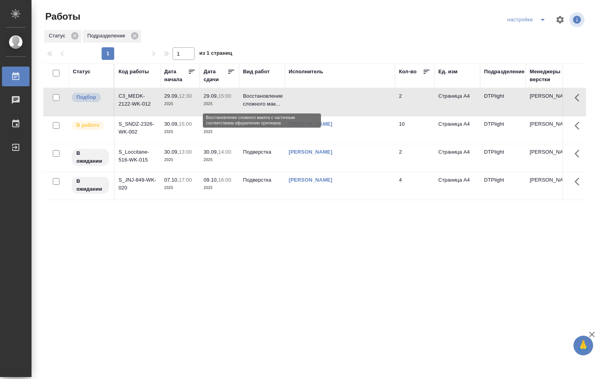
click at [268, 104] on p "Восстановление сложного мак..." at bounding box center [262, 100] width 38 height 16
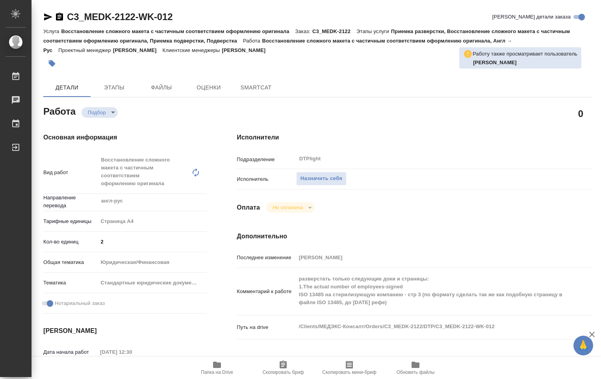
type textarea "x"
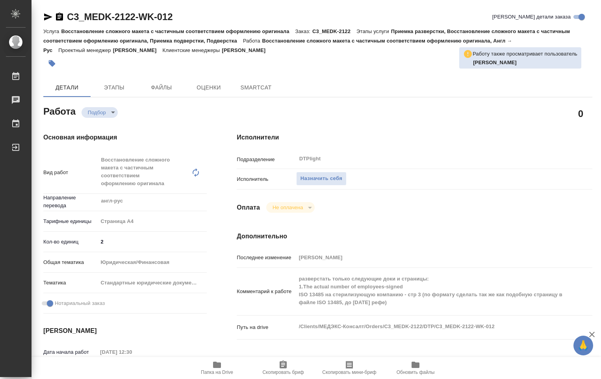
type textarea "x"
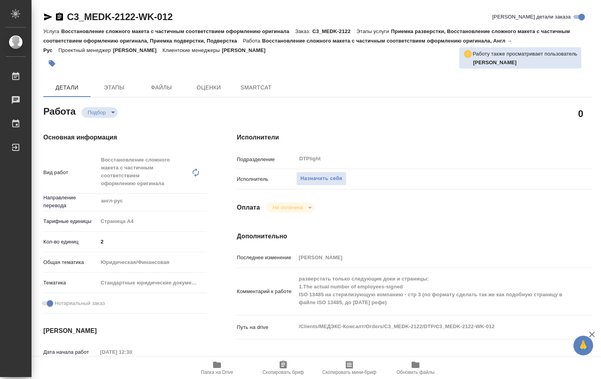
type textarea "x"
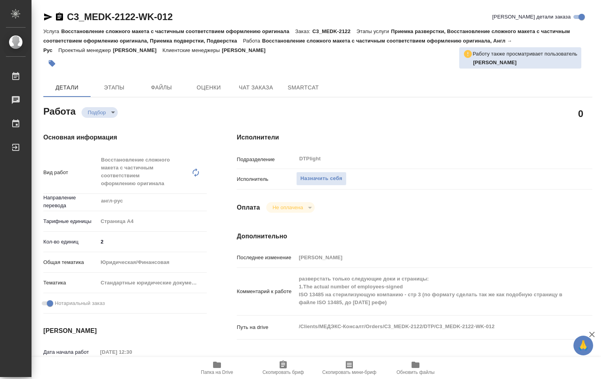
type textarea "x"
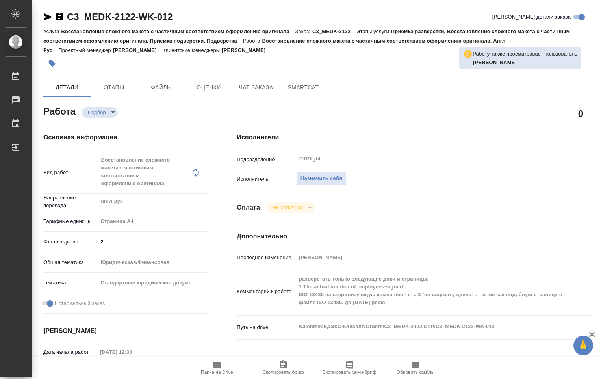
type textarea "x"
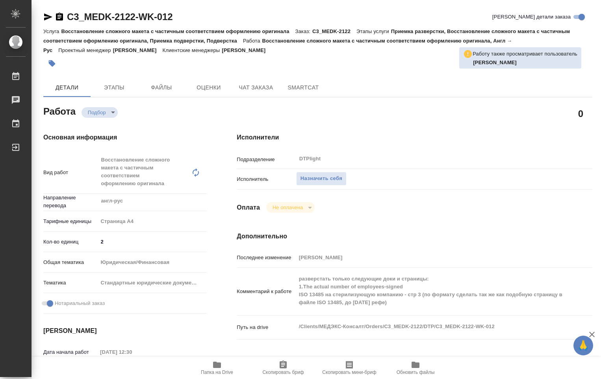
click at [213, 366] on icon "button" at bounding box center [216, 364] width 9 height 9
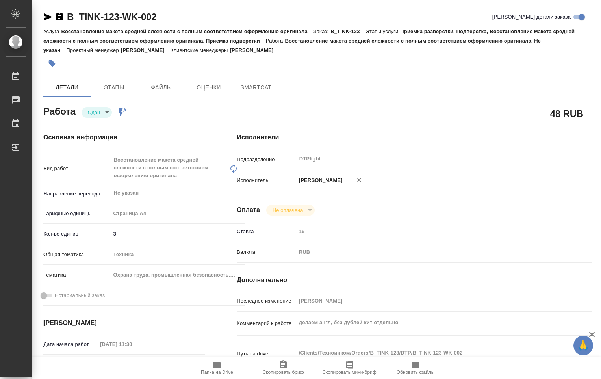
type textarea "x"
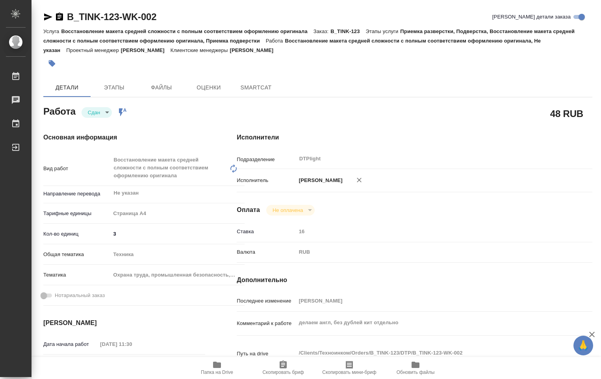
type textarea "x"
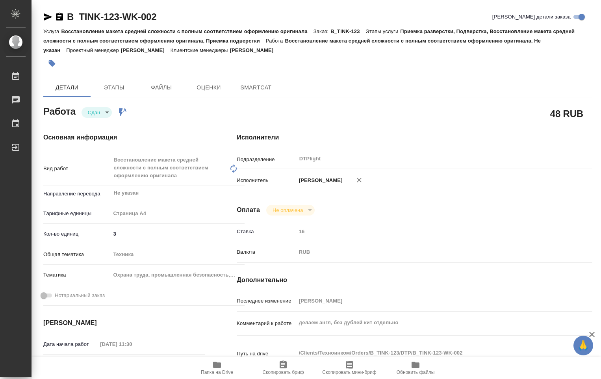
type textarea "x"
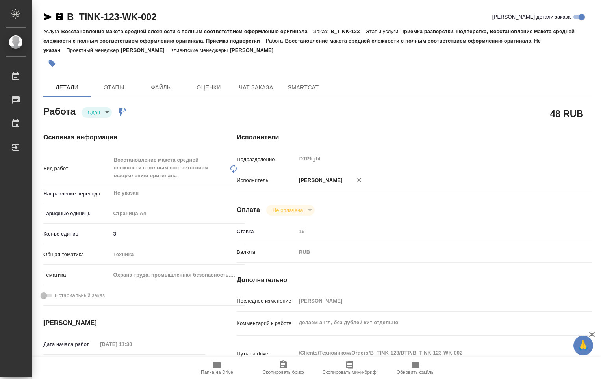
type textarea "x"
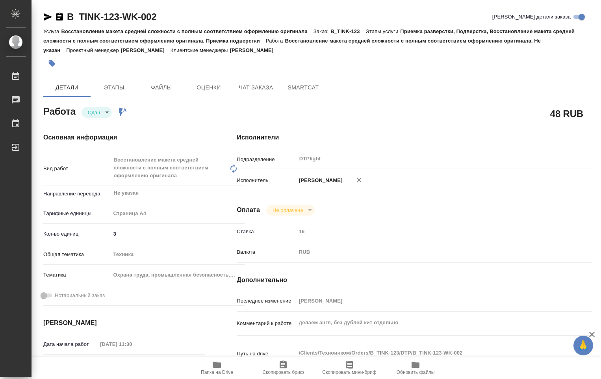
type textarea "x"
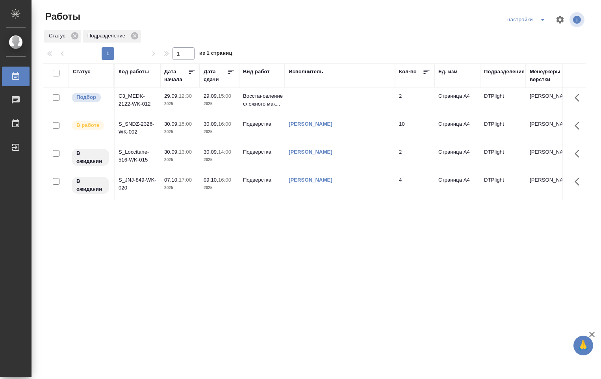
click at [219, 106] on p "2025" at bounding box center [220, 104] width 32 height 8
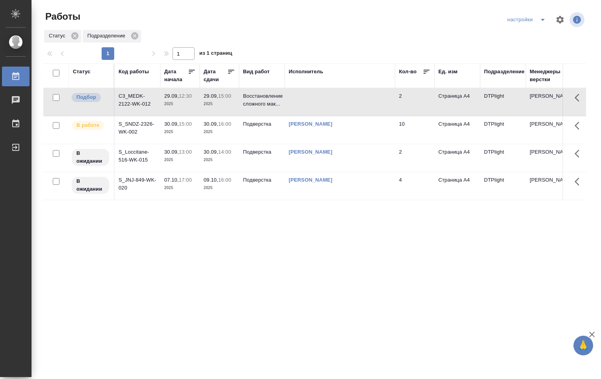
click at [219, 106] on p "2025" at bounding box center [220, 104] width 32 height 8
click at [318, 179] on link "[PERSON_NAME]" at bounding box center [311, 180] width 44 height 6
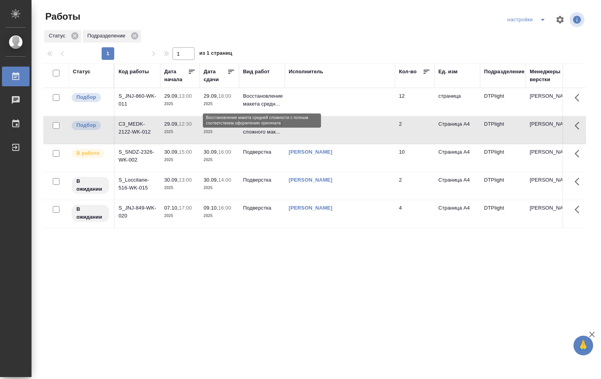
click at [276, 108] on p "Восстановление макета средн..." at bounding box center [262, 100] width 38 height 16
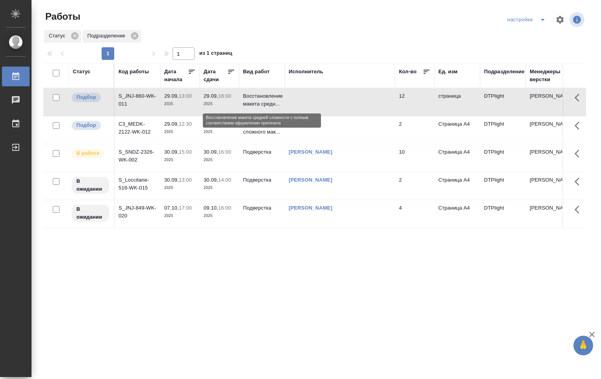
click at [276, 108] on p "Восстановление макета средн..." at bounding box center [262, 100] width 38 height 16
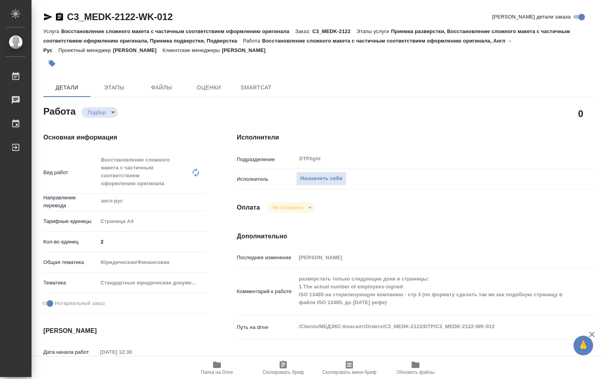
type textarea "x"
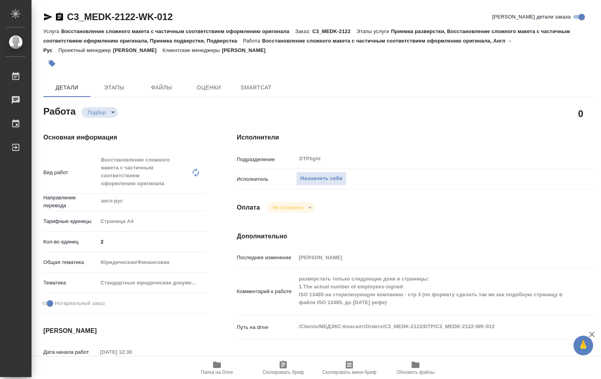
type textarea "x"
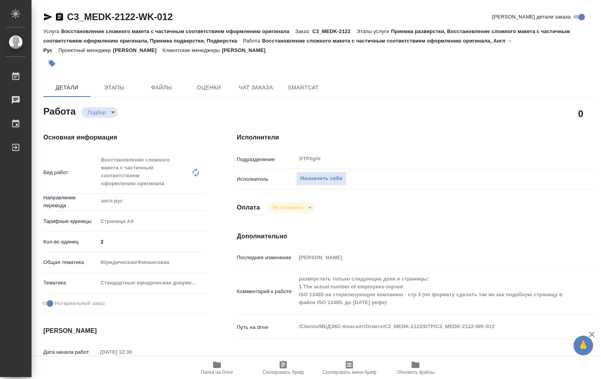
type textarea "x"
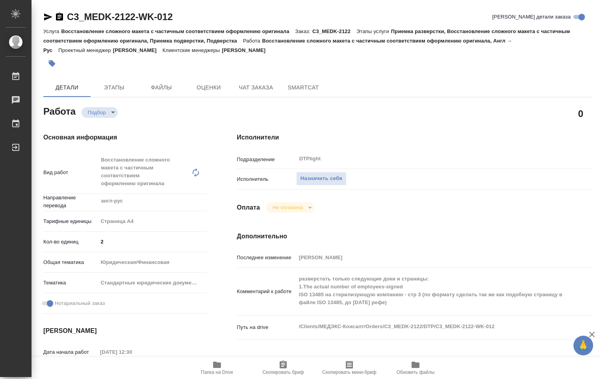
type textarea "x"
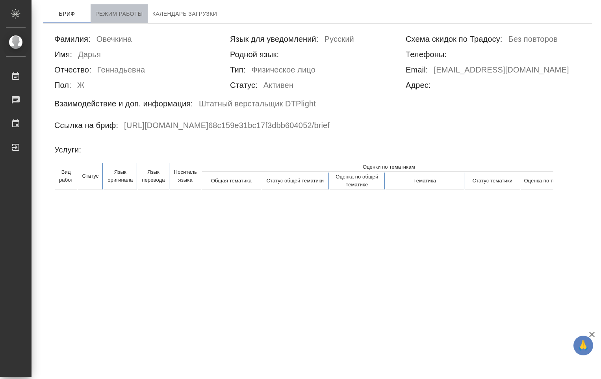
click at [114, 17] on span "Режим работы" at bounding box center [119, 14] width 48 height 10
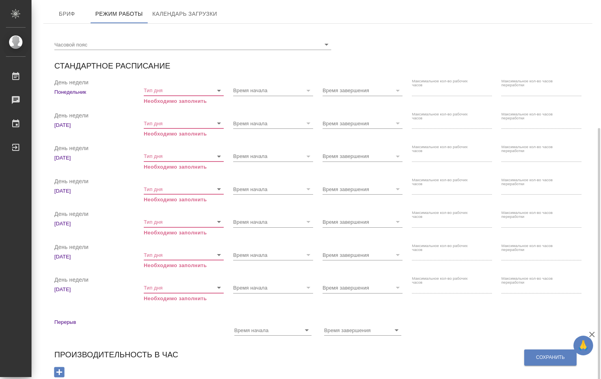
scroll to position [69, 0]
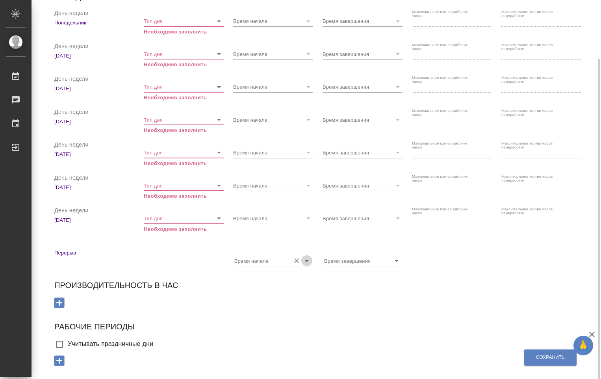
click at [307, 259] on icon "Open" at bounding box center [306, 260] width 9 height 9
click at [285, 299] on div "Сохранить Часовой пояс Стандартное расписание День недели [DATE] Тип дня Необхо…" at bounding box center [317, 164] width 549 height 420
click at [220, 218] on icon "Open" at bounding box center [219, 218] width 4 height 2
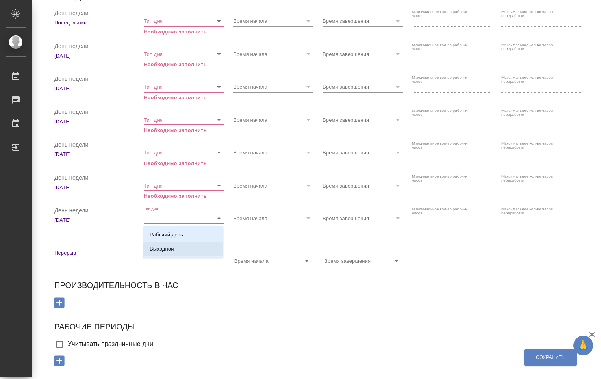
click at [171, 250] on p "Выходной" at bounding box center [162, 249] width 24 height 8
type input "Выходной"
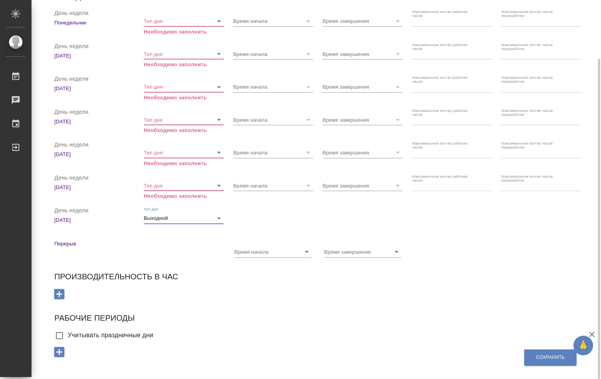
click at [220, 186] on icon "Open" at bounding box center [218, 185] width 9 height 9
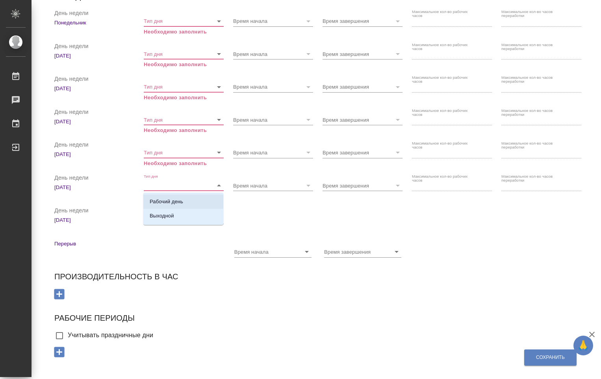
click at [184, 203] on li "Рабочий день" at bounding box center [183, 202] width 80 height 14
type input "Рабочий день"
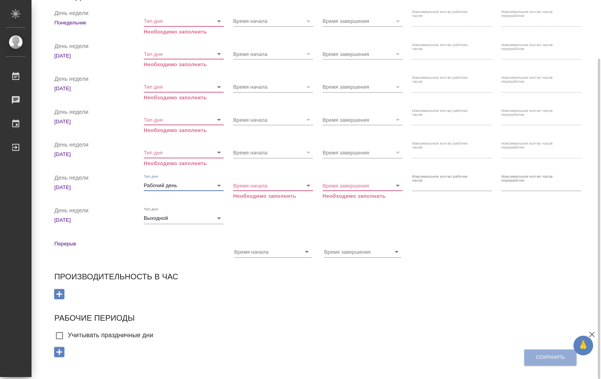
click at [221, 218] on icon "Open" at bounding box center [218, 217] width 9 height 9
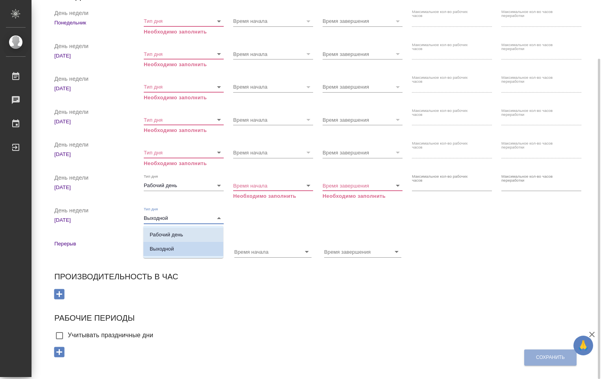
click at [186, 235] on li "Рабочий день" at bounding box center [183, 235] width 80 height 14
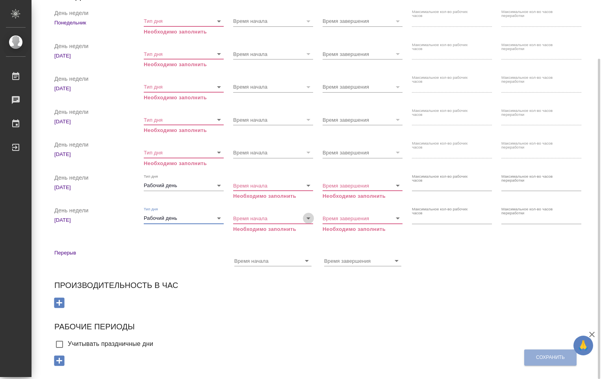
click at [310, 220] on icon "Open" at bounding box center [308, 217] width 9 height 9
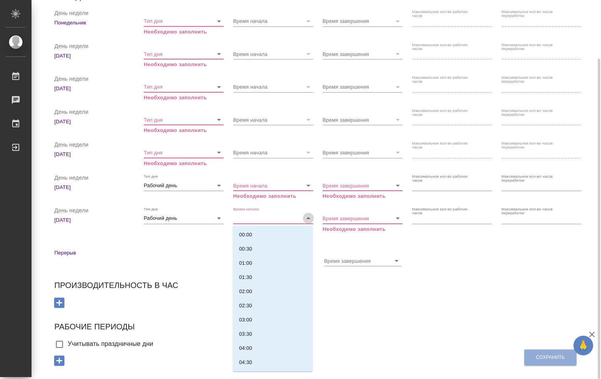
click at [309, 219] on icon "Close" at bounding box center [308, 218] width 4 height 2
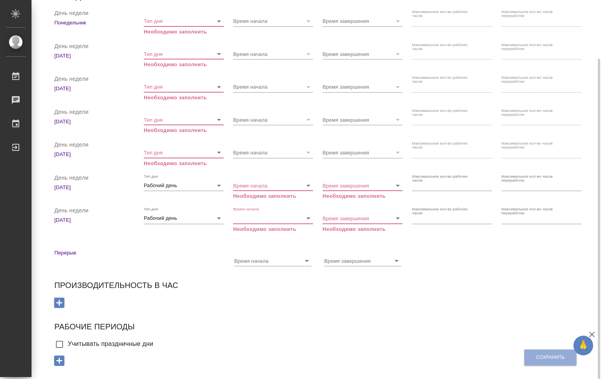
click at [216, 221] on icon "Open" at bounding box center [218, 217] width 9 height 9
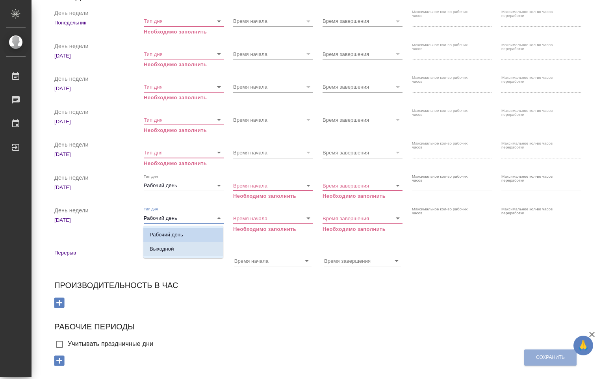
click at [179, 248] on li "Выходной" at bounding box center [183, 249] width 80 height 14
type input "Выходной"
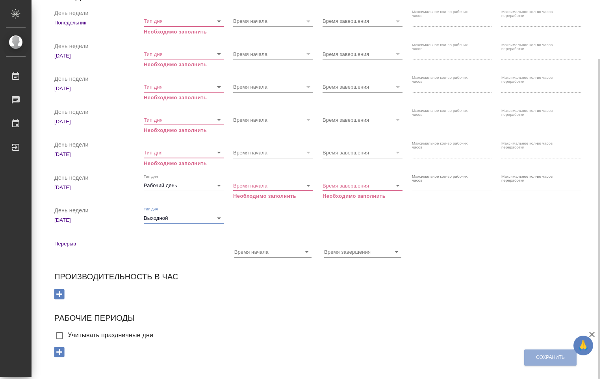
click at [219, 186] on icon "Open" at bounding box center [219, 186] width 4 height 2
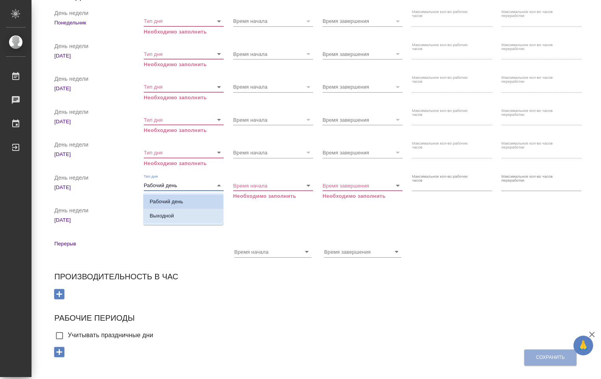
click at [183, 214] on li "Выходной" at bounding box center [183, 216] width 80 height 14
type input "Выходной"
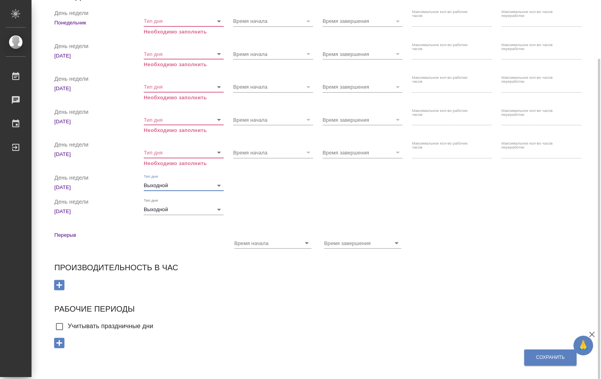
scroll to position [0, 0]
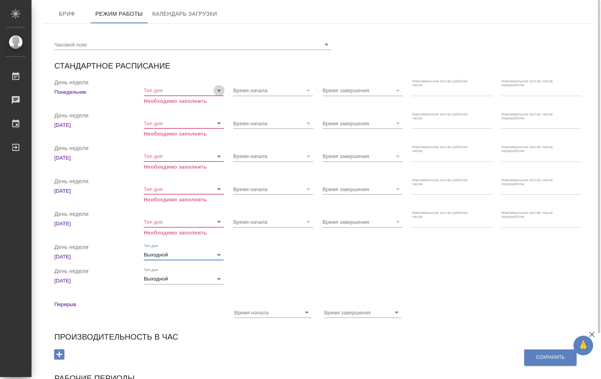
click at [219, 90] on icon "Open" at bounding box center [218, 90] width 9 height 9
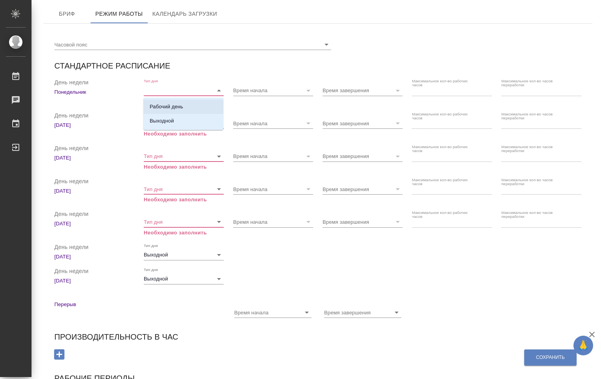
click at [197, 106] on li "Рабочий день" at bounding box center [183, 107] width 80 height 14
type input "Рабочий день"
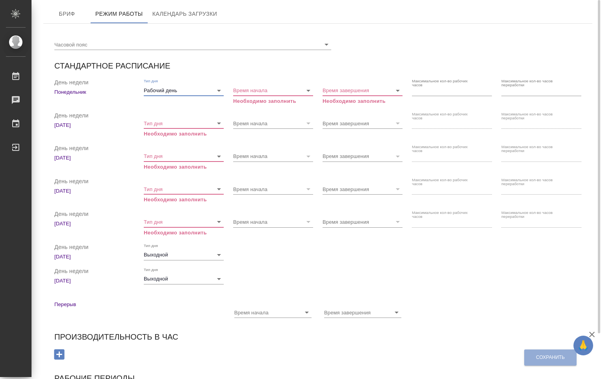
click at [221, 123] on icon "Open" at bounding box center [218, 123] width 9 height 9
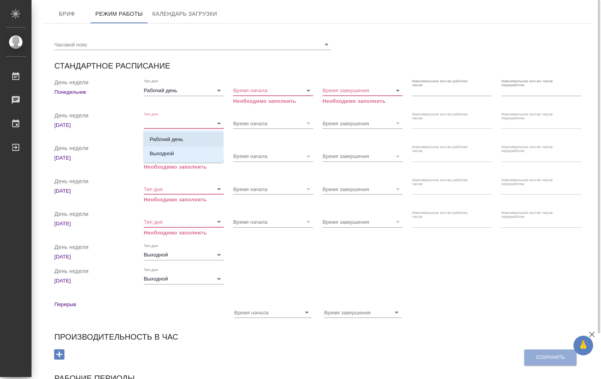
click at [191, 139] on li "Рабочий день" at bounding box center [183, 139] width 80 height 14
type input "Рабочий день"
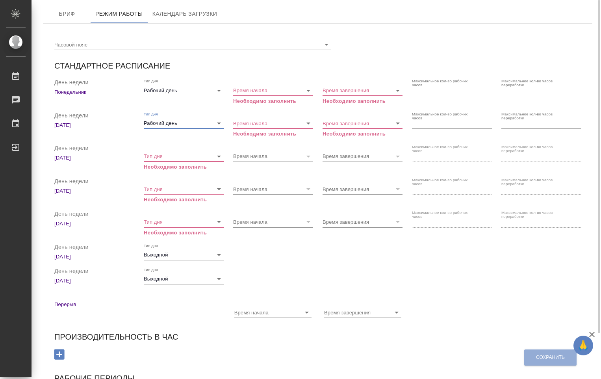
click at [218, 156] on icon "Open" at bounding box center [218, 156] width 9 height 9
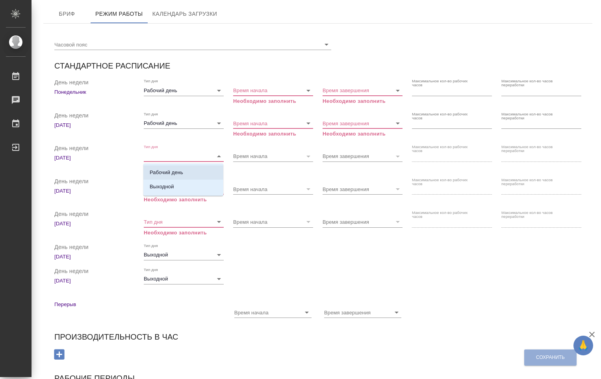
click at [199, 170] on li "Рабочий день" at bounding box center [183, 172] width 80 height 14
type input "Рабочий день"
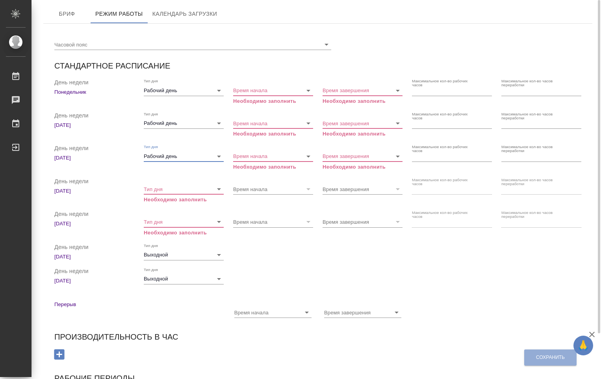
click at [219, 189] on icon "Open" at bounding box center [219, 189] width 4 height 2
drag, startPoint x: 205, startPoint y: 201, endPoint x: 206, endPoint y: 212, distance: 11.5
click at [205, 201] on li "Рабочий день" at bounding box center [183, 205] width 80 height 14
type input "Рабочий день"
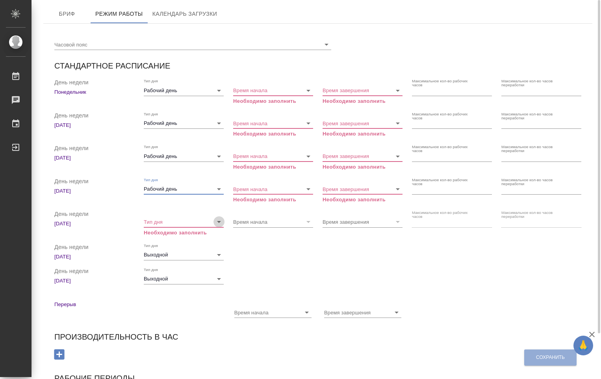
click at [217, 220] on icon "Open" at bounding box center [218, 221] width 9 height 9
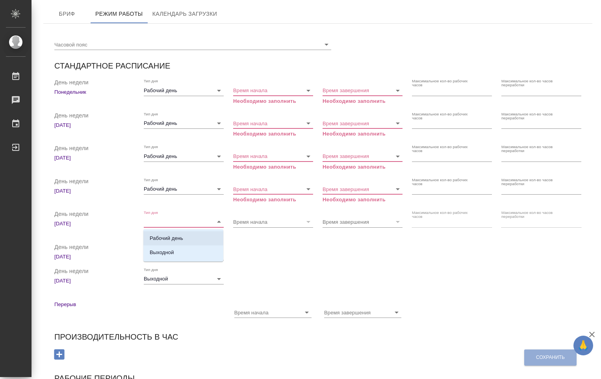
click at [197, 236] on li "Рабочий день" at bounding box center [183, 238] width 80 height 14
type input "Рабочий день"
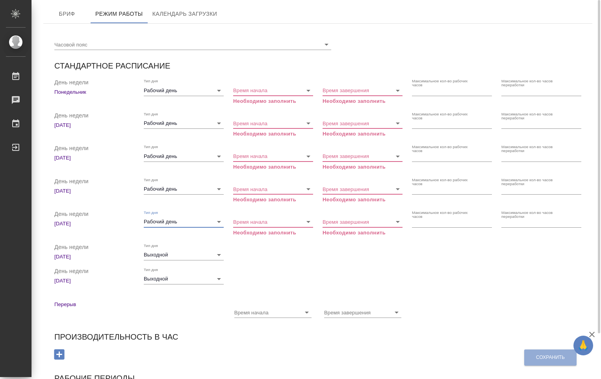
click at [307, 221] on icon "Open" at bounding box center [308, 221] width 9 height 9
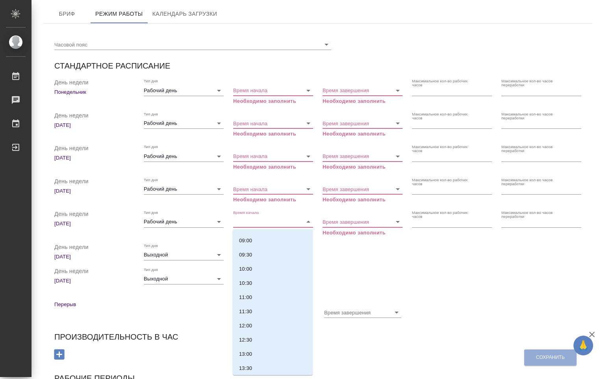
scroll to position [264, 0]
click at [249, 258] on p "10:00" at bounding box center [245, 258] width 13 height 8
type input "10:00"
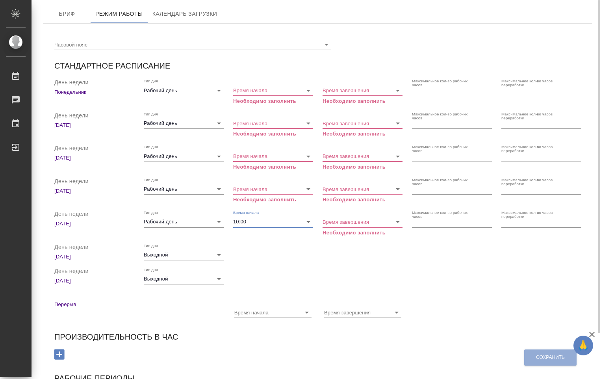
click at [395, 223] on icon "Open" at bounding box center [397, 221] width 9 height 9
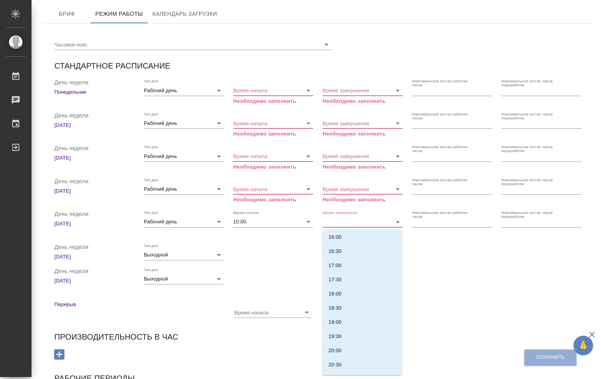
scroll to position [452, 0]
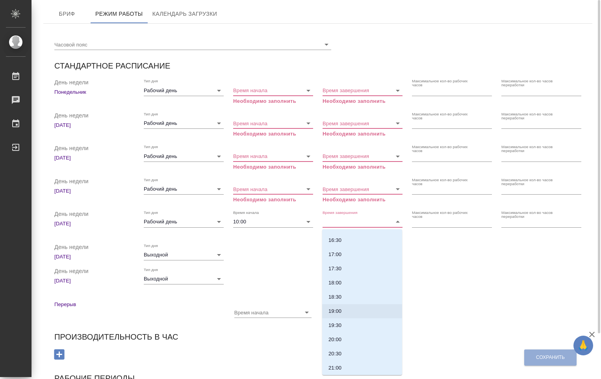
click at [337, 312] on p "19:00" at bounding box center [334, 311] width 13 height 8
type input "19:00"
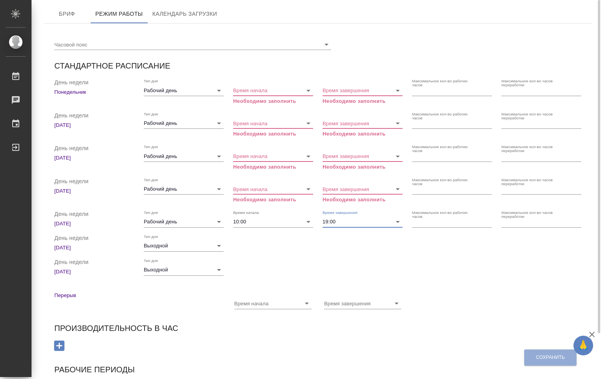
click at [307, 190] on icon "Open" at bounding box center [308, 188] width 9 height 9
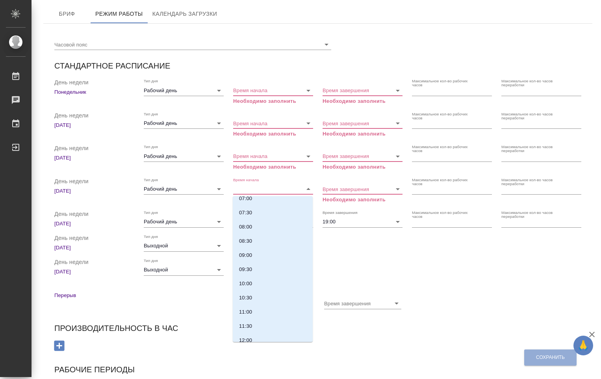
scroll to position [209, 0]
click at [250, 278] on p "10:00" at bounding box center [245, 280] width 13 height 8
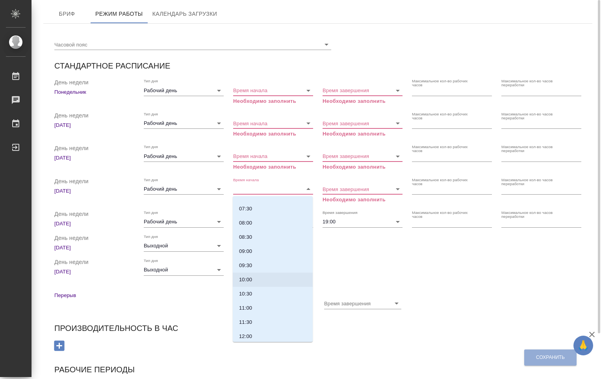
type input "10:00"
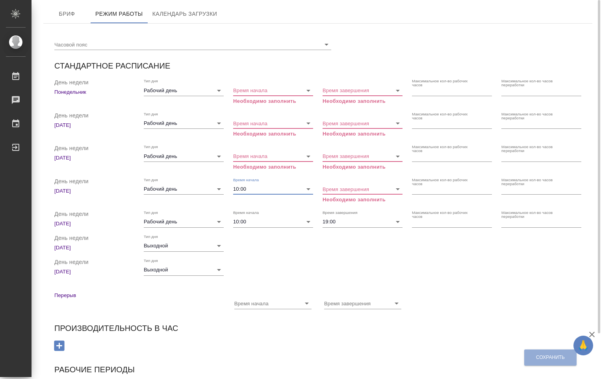
click at [308, 154] on icon "Open" at bounding box center [308, 156] width 9 height 9
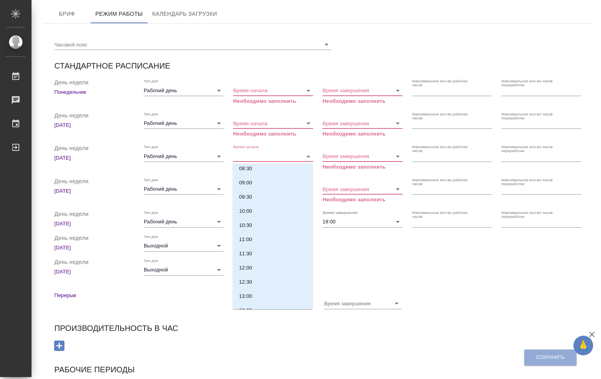
scroll to position [268, 0]
click at [247, 189] on p "10:00" at bounding box center [245, 188] width 13 height 8
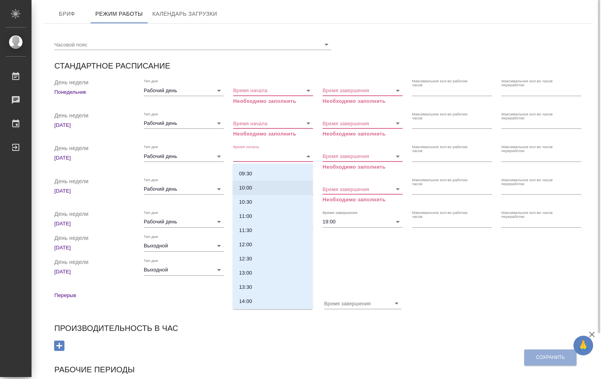
type input "10:00"
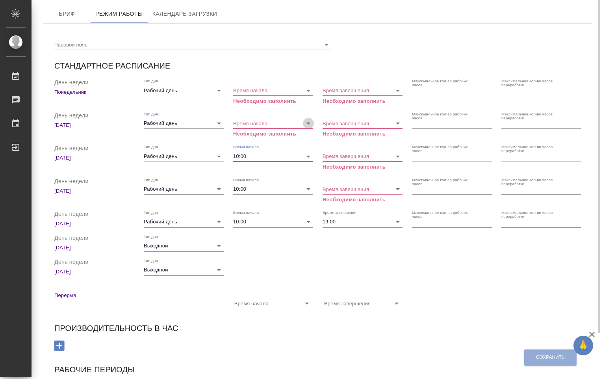
click at [307, 124] on icon "Open" at bounding box center [308, 123] width 9 height 9
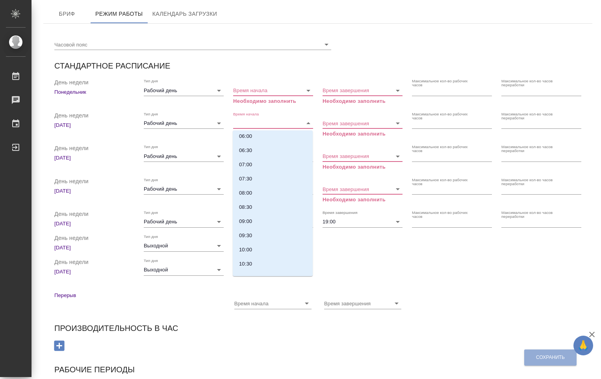
scroll to position [177, 0]
click at [258, 247] on li "10:00" at bounding box center [273, 246] width 80 height 14
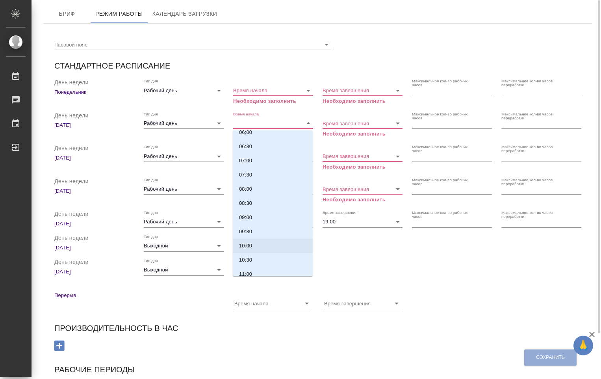
type input "10:00"
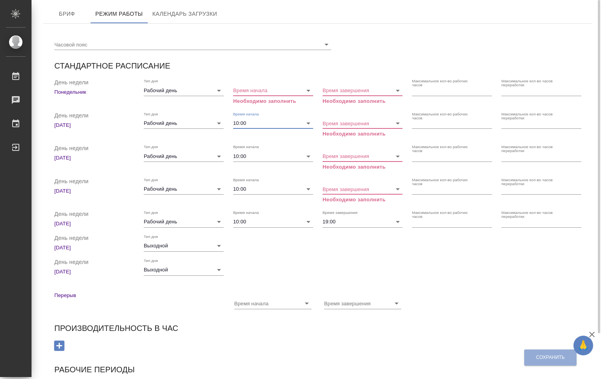
click at [306, 89] on icon "Open" at bounding box center [308, 90] width 9 height 9
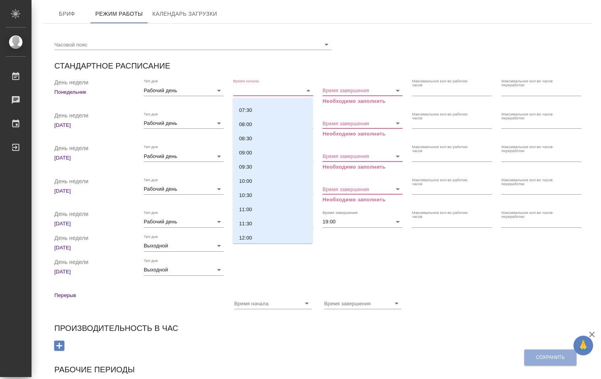
scroll to position [225, 0]
click at [268, 163] on li "10:00" at bounding box center [273, 165] width 80 height 14
type input "10:00"
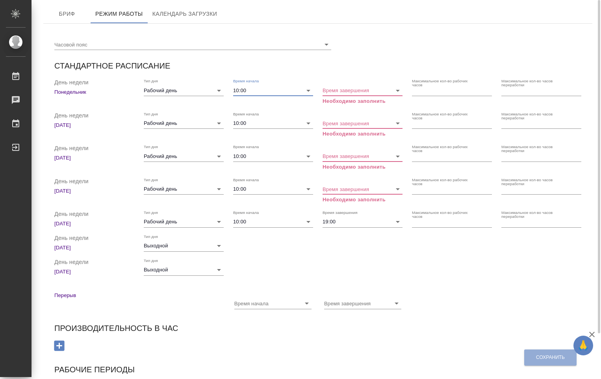
click at [397, 93] on icon "Open" at bounding box center [397, 90] width 9 height 9
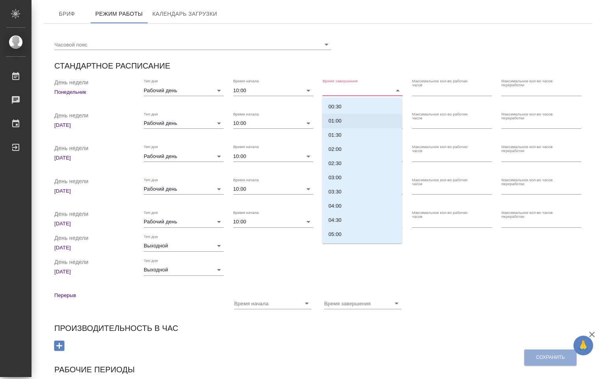
click at [396, 117] on div "00:30 01:00 01:30 02:00 02:30 03:00 03:30 04:00 04:30 05:00 05:30 06:00 06:30 0…" at bounding box center [362, 171] width 80 height 146
click at [336, 147] on p "19:00" at bounding box center [334, 146] width 13 height 8
type input "19:00"
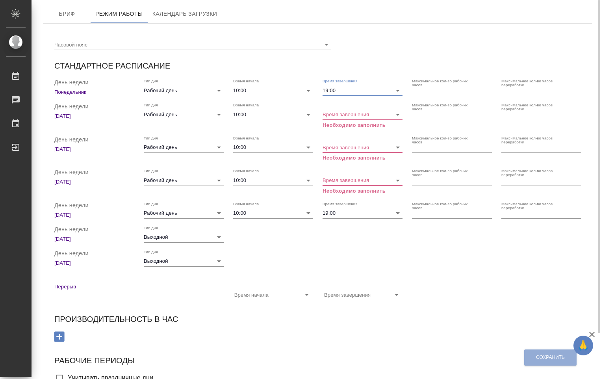
click at [399, 113] on icon "Open" at bounding box center [397, 114] width 9 height 9
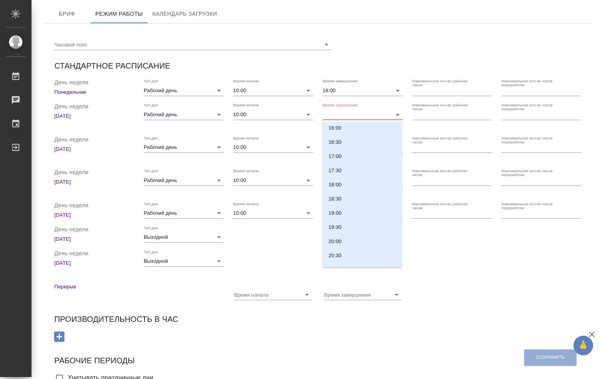
scroll to position [450, 0]
click at [360, 206] on li "19:00" at bounding box center [362, 206] width 80 height 14
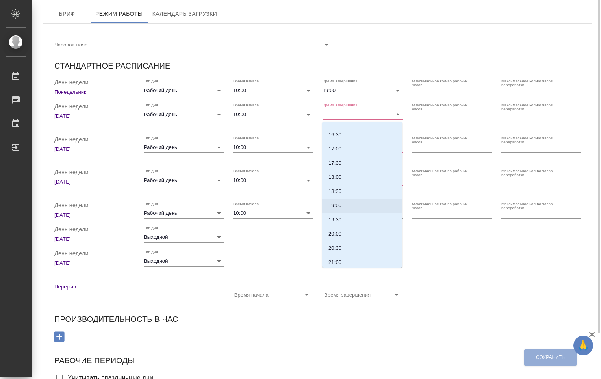
type input "19:00"
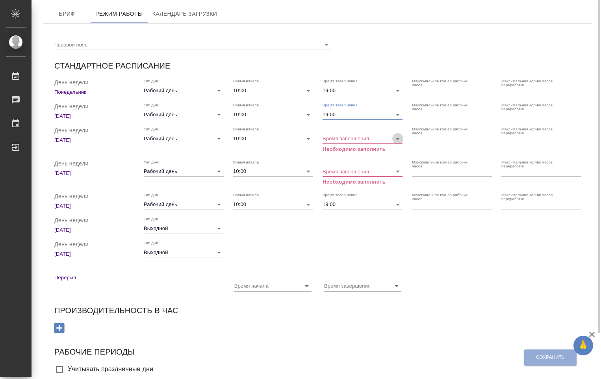
click at [397, 137] on icon "Open" at bounding box center [397, 138] width 9 height 9
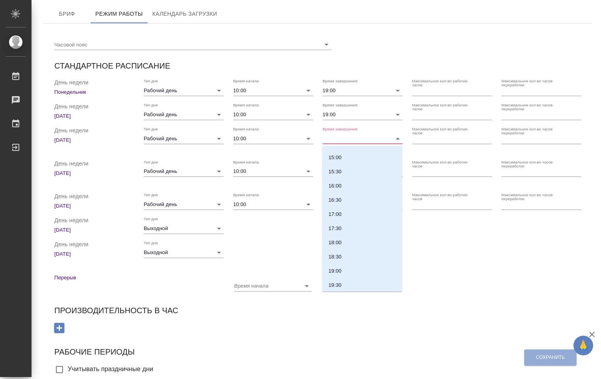
scroll to position [416, 0]
click at [348, 263] on li "19:00" at bounding box center [362, 263] width 80 height 14
type input "19:00"
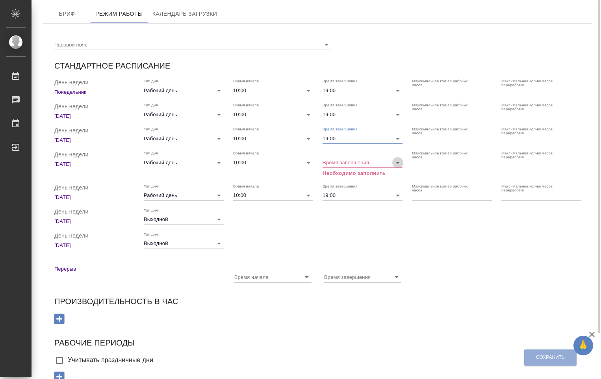
click at [397, 163] on icon "Open" at bounding box center [397, 162] width 9 height 9
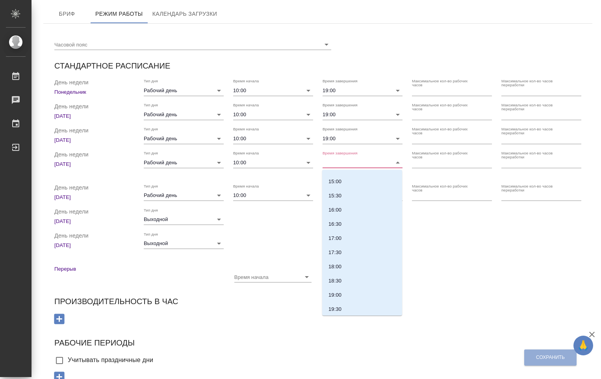
scroll to position [470, 0]
click at [343, 236] on li "19:00" at bounding box center [362, 233] width 80 height 14
type input "19:00"
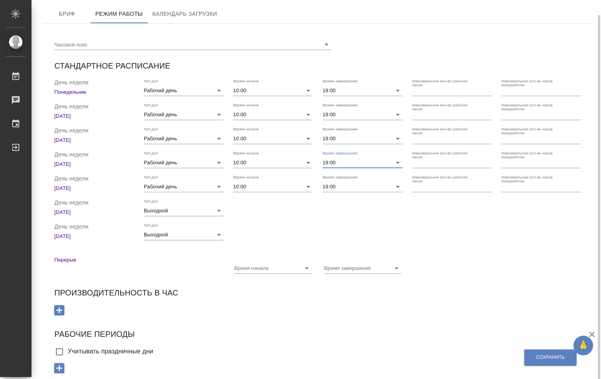
scroll to position [7, 0]
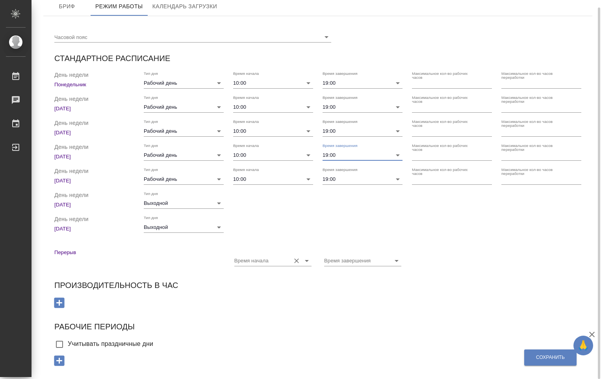
click at [308, 261] on icon "Open" at bounding box center [307, 261] width 4 height 2
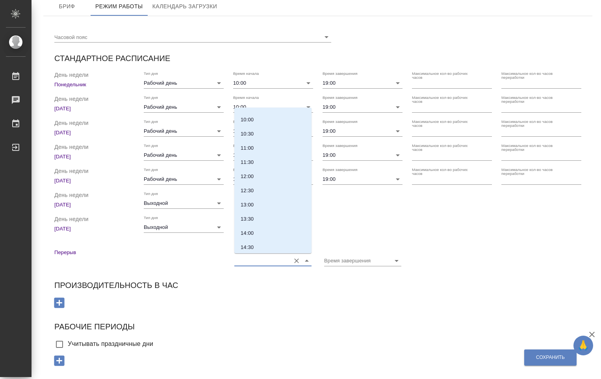
scroll to position [312, 0]
click at [252, 147] on p "12:00" at bounding box center [247, 145] width 13 height 8
type input "12:00"
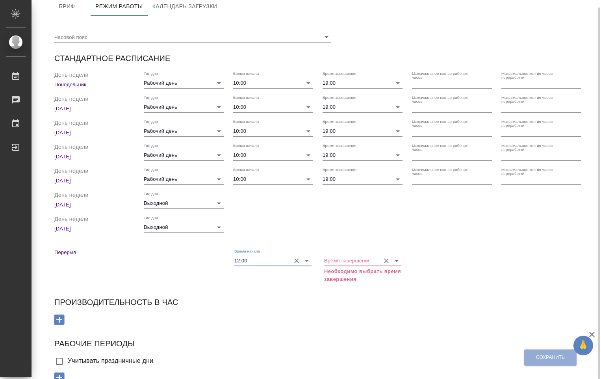
click at [397, 260] on icon "Open" at bounding box center [396, 260] width 9 height 9
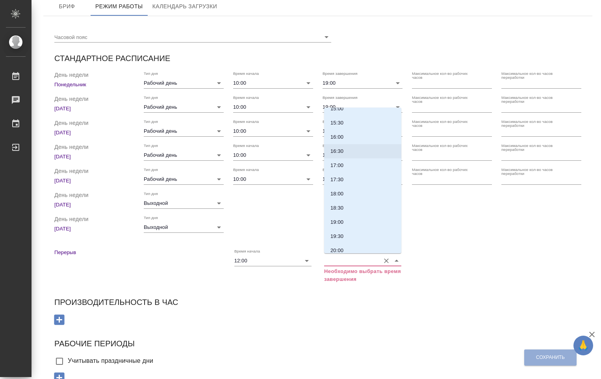
scroll to position [354, 0]
click at [344, 136] on li "13:00" at bounding box center [362, 131] width 77 height 14
type input "13:00"
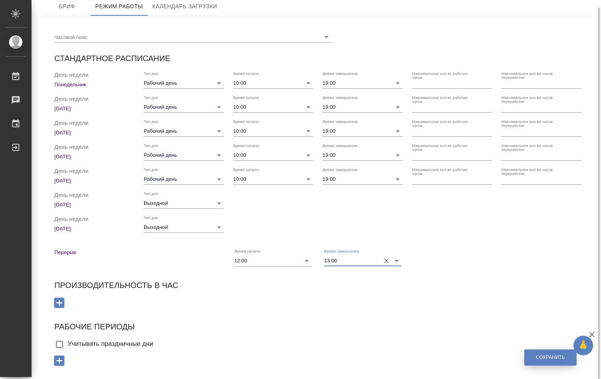
click at [540, 357] on span "Сохранить" at bounding box center [550, 357] width 29 height 7
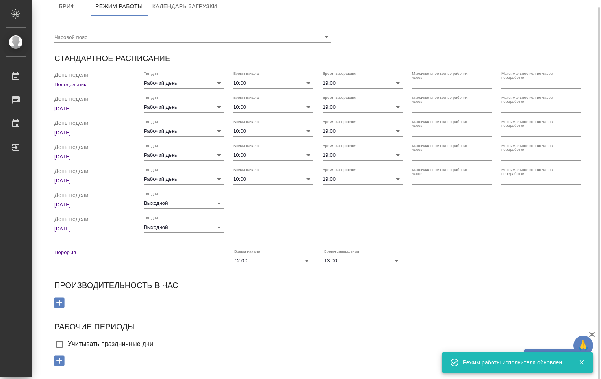
scroll to position [0, 0]
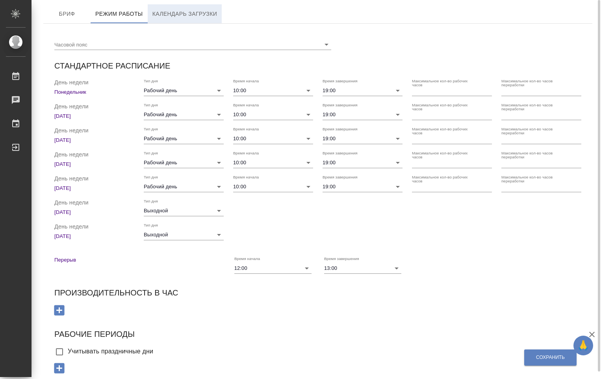
click at [182, 13] on span "Календарь загрузки" at bounding box center [184, 14] width 65 height 10
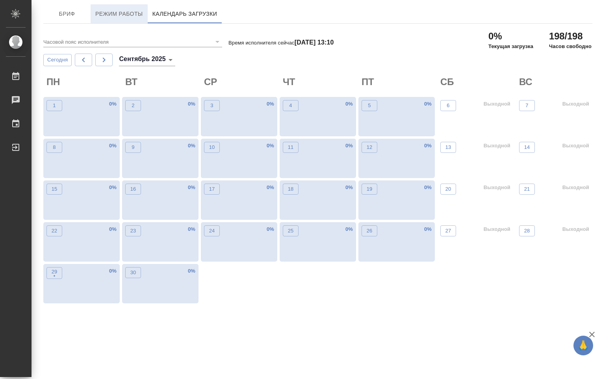
click at [96, 16] on span "Режим работы" at bounding box center [119, 14] width 48 height 10
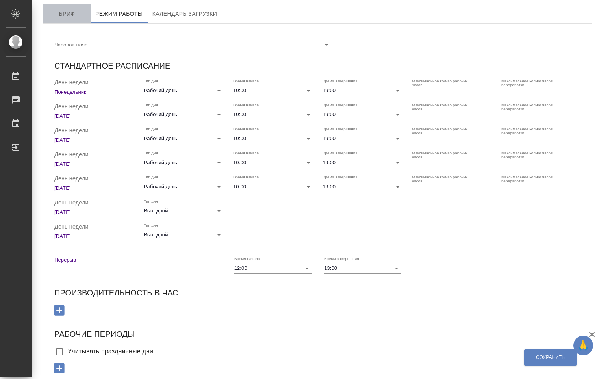
click at [80, 17] on span "Бриф" at bounding box center [67, 14] width 38 height 10
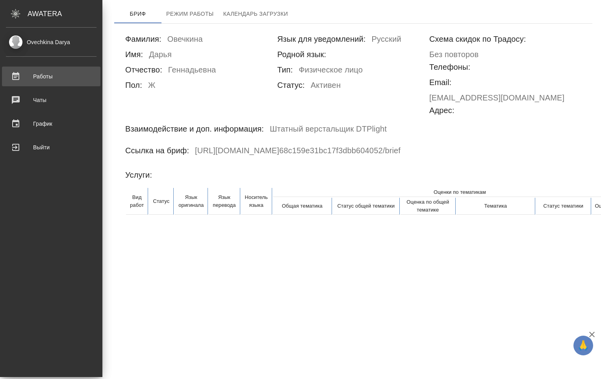
click at [40, 77] on div "Работы" at bounding box center [51, 77] width 91 height 12
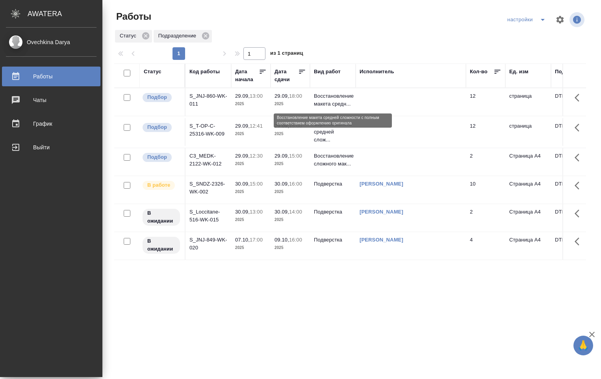
click at [337, 98] on p "Восстановление макета средн..." at bounding box center [333, 100] width 38 height 16
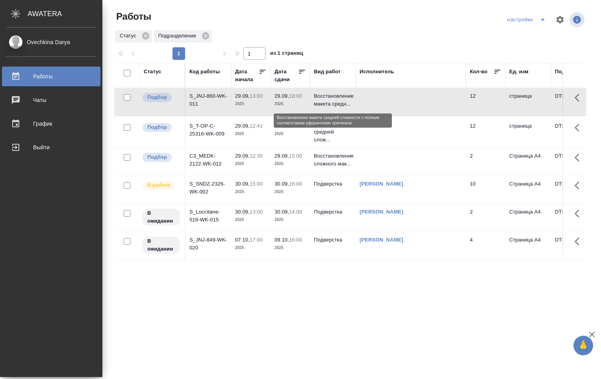
click at [337, 98] on p "Восстановление макета средн..." at bounding box center [333, 100] width 38 height 16
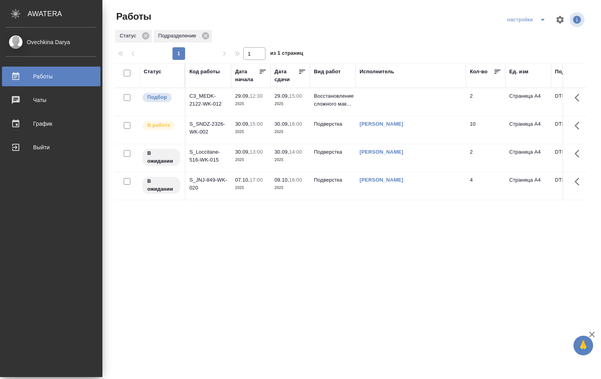
click at [72, 43] on div "Ovechkina Darya" at bounding box center [51, 42] width 91 height 9
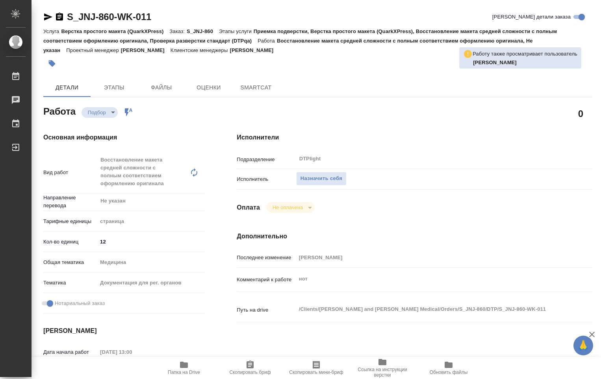
type textarea "x"
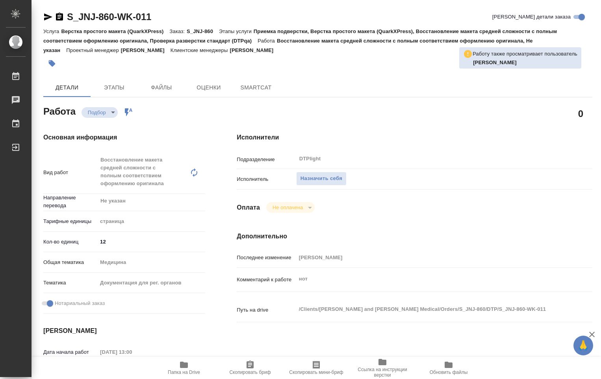
type textarea "x"
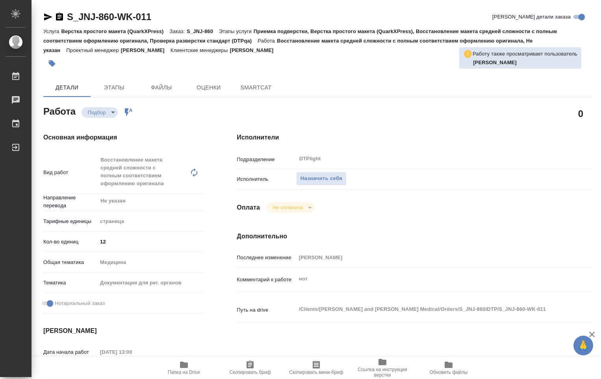
type textarea "x"
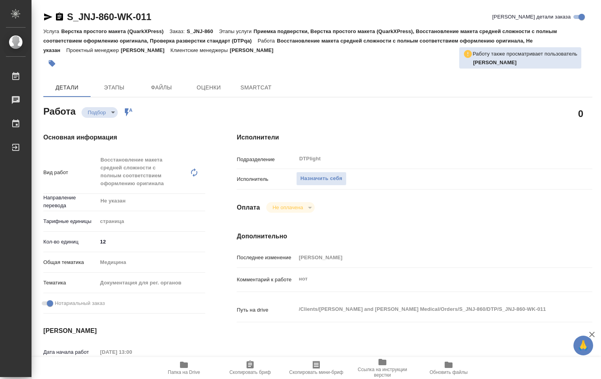
type textarea "x"
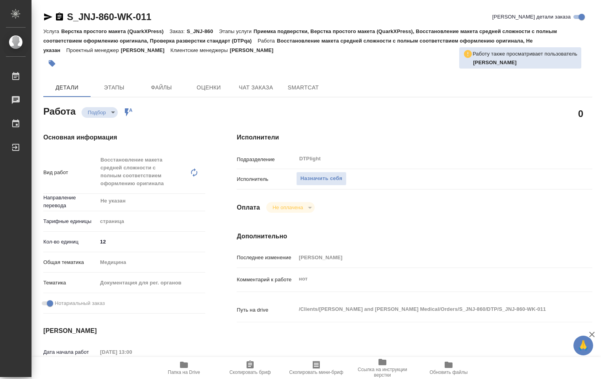
type textarea "x"
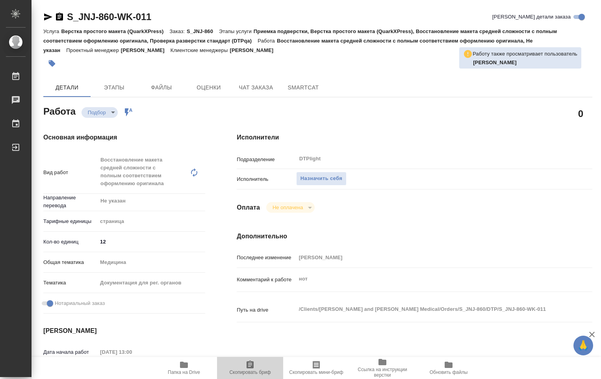
click at [251, 369] on icon "button" at bounding box center [249, 364] width 9 height 9
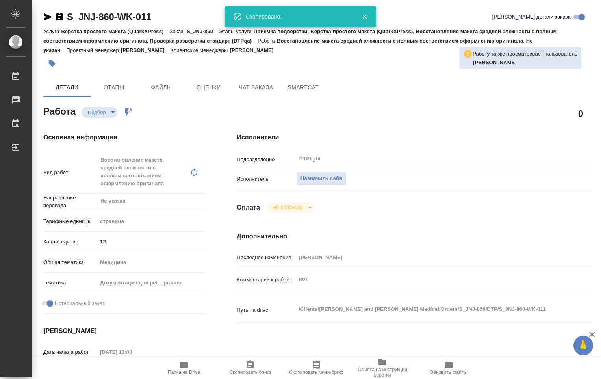
type textarea "x"
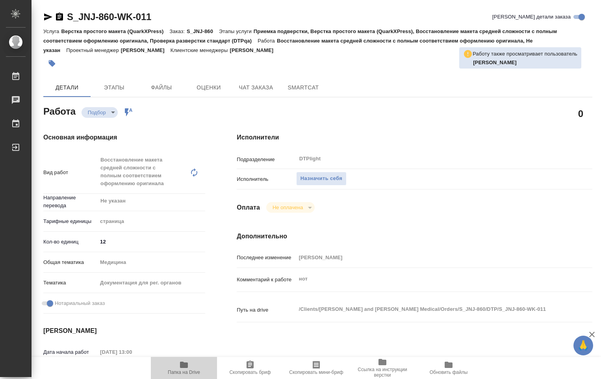
click at [187, 369] on icon "button" at bounding box center [183, 364] width 9 height 9
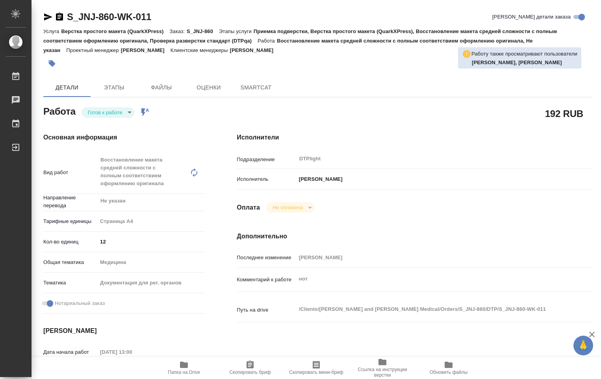
type textarea "x"
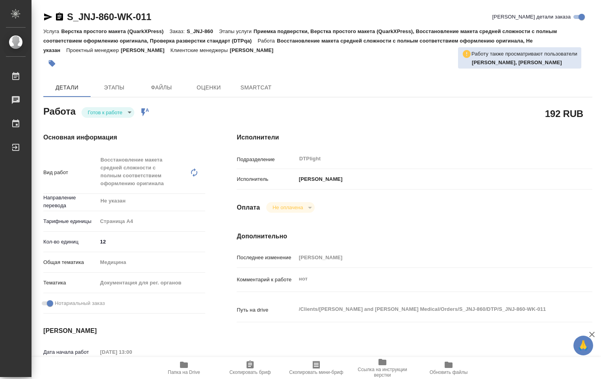
type textarea "x"
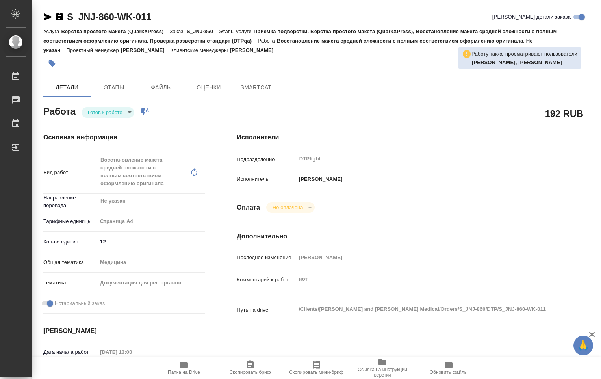
type textarea "x"
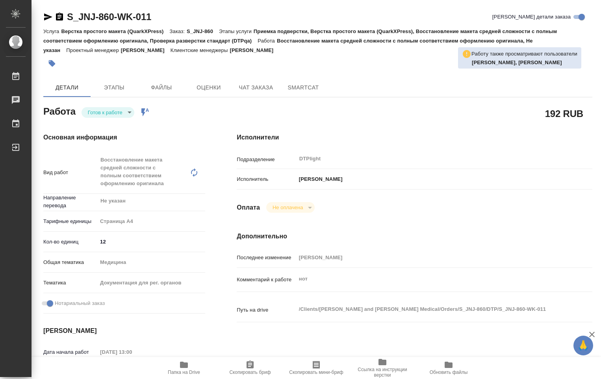
type textarea "x"
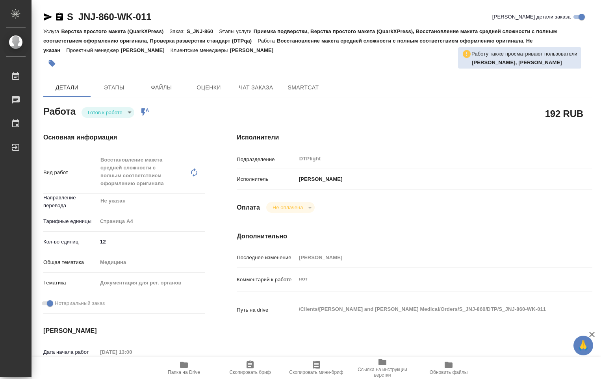
type textarea "x"
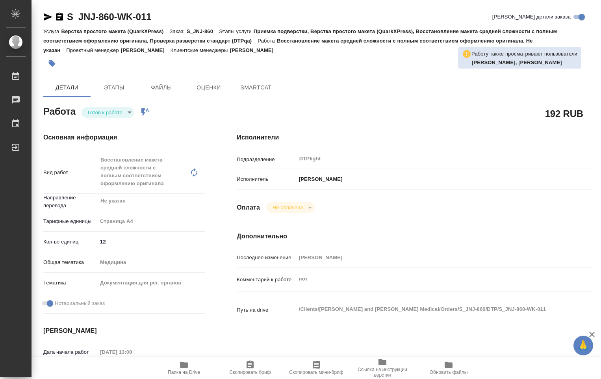
type textarea "x"
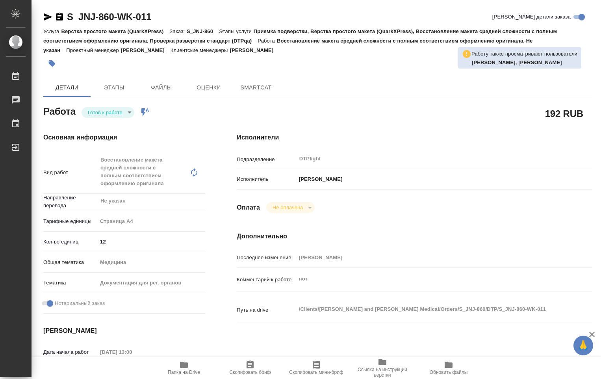
type textarea "x"
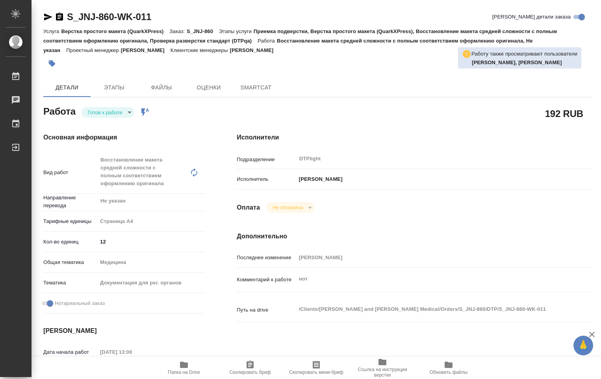
type textarea "x"
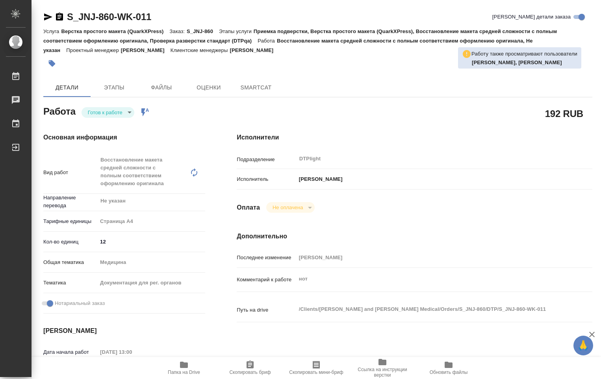
type textarea "x"
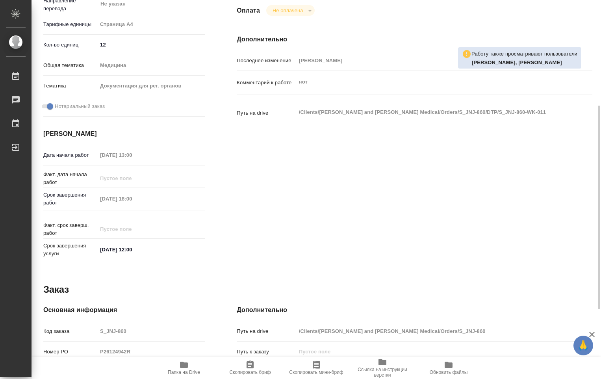
type textarea "x"
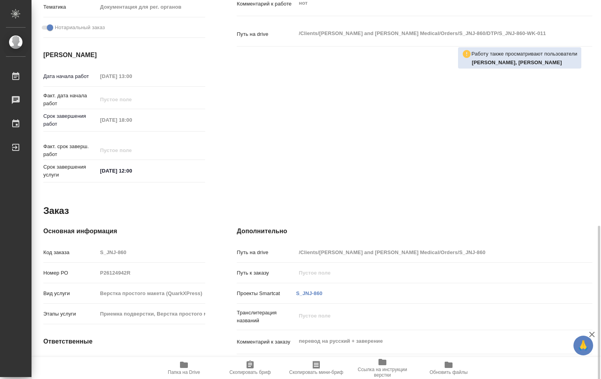
scroll to position [326, 0]
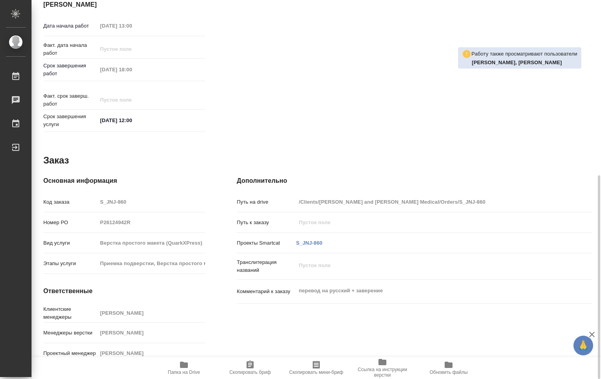
type textarea "x"
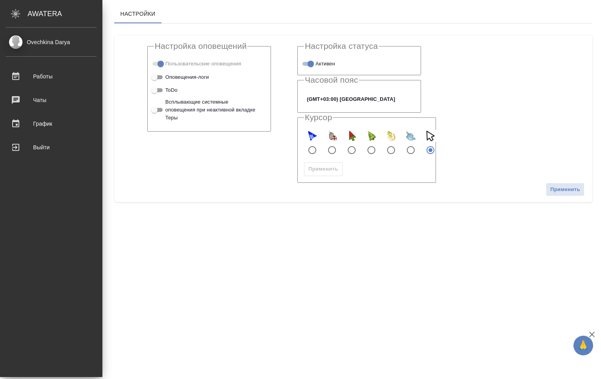
click at [38, 19] on div "AWATERA" at bounding box center [65, 14] width 75 height 16
click at [32, 124] on div "График" at bounding box center [51, 124] width 91 height 12
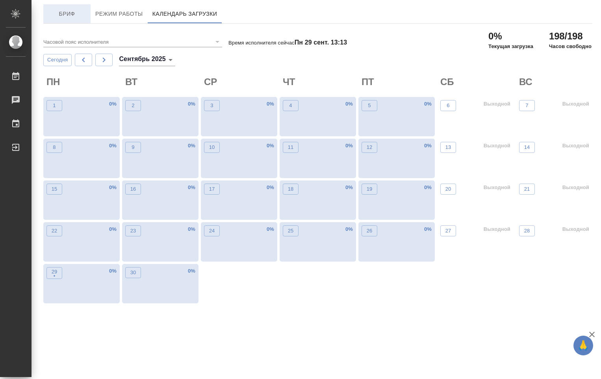
click at [66, 19] on button "Бриф" at bounding box center [66, 13] width 47 height 19
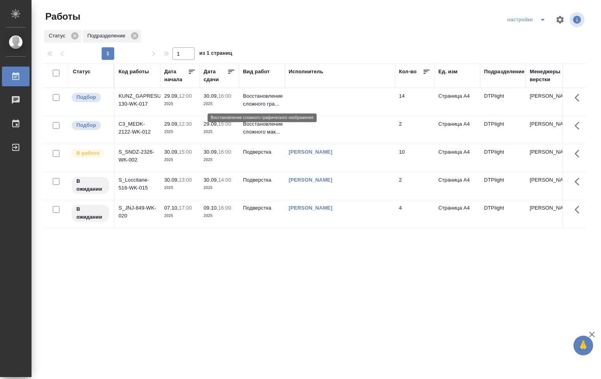
click at [269, 102] on p "Восстановление сложного гра..." at bounding box center [262, 100] width 38 height 16
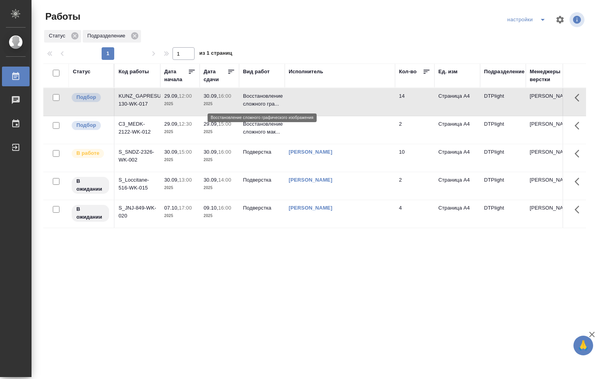
click at [269, 101] on p "Восстановление сложного гра..." at bounding box center [262, 100] width 38 height 16
click at [269, 102] on p "Восстановление сложного гра..." at bounding box center [262, 100] width 38 height 16
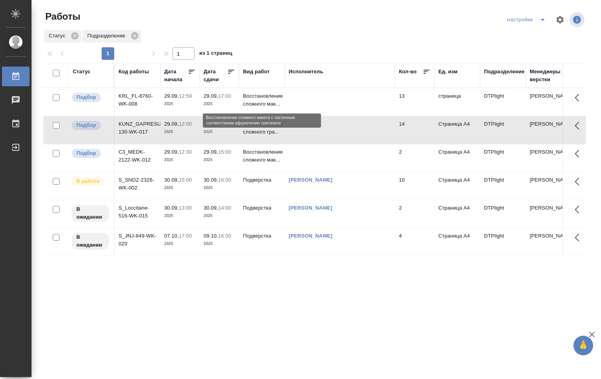
click at [260, 94] on p "Восстановление сложного мак..." at bounding box center [262, 100] width 38 height 16
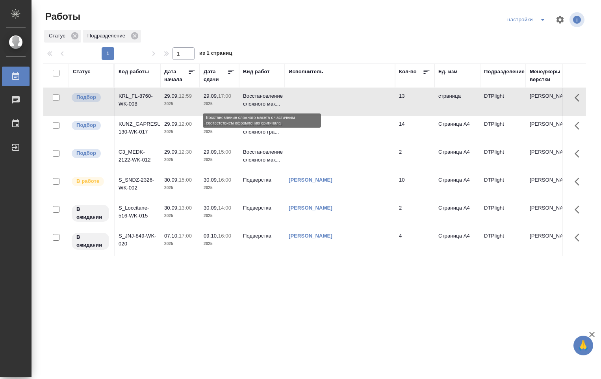
click at [260, 94] on p "Восстановление сложного мак..." at bounding box center [262, 100] width 38 height 16
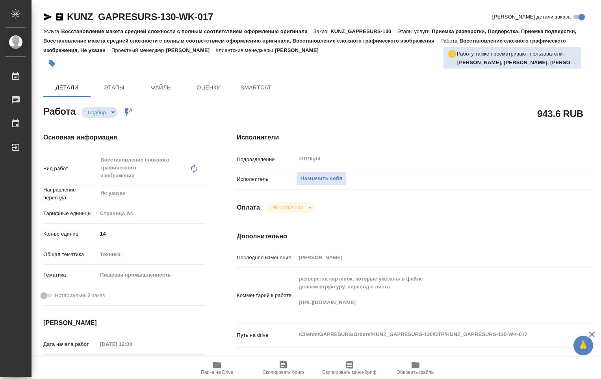
type textarea "x"
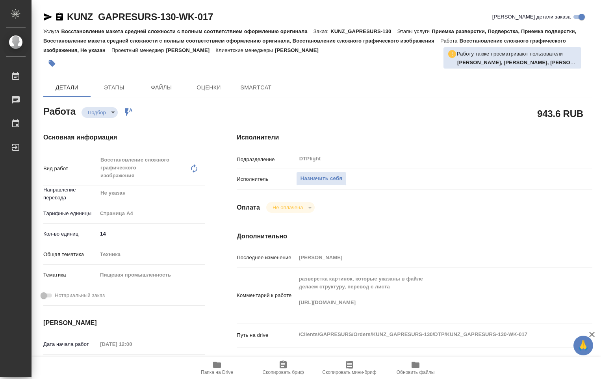
type textarea "x"
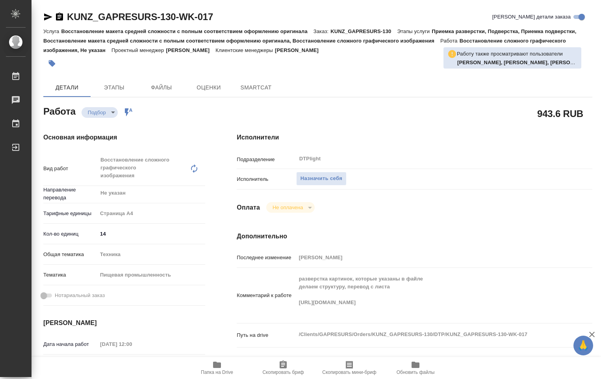
type textarea "x"
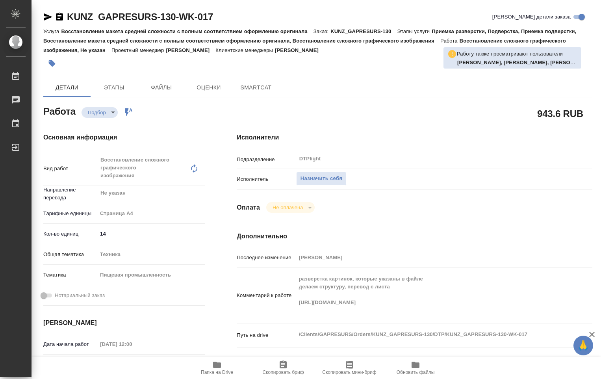
type textarea "x"
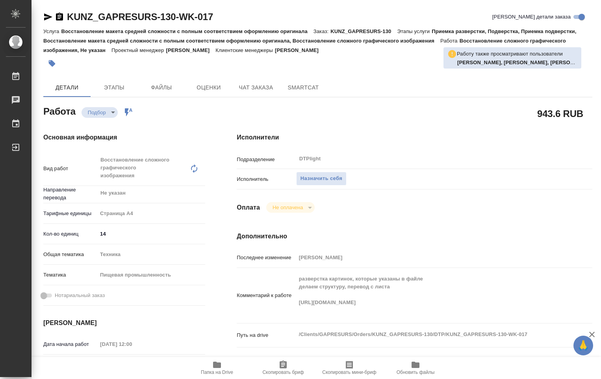
type textarea "x"
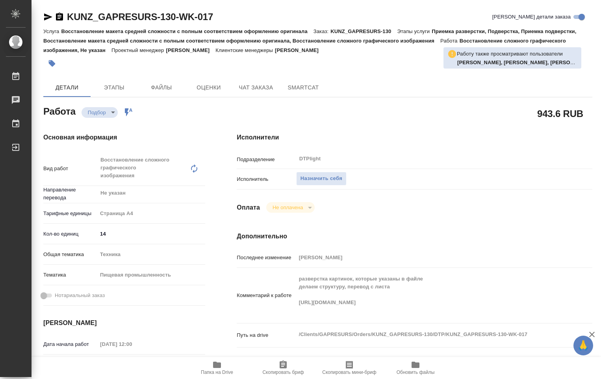
type textarea "x"
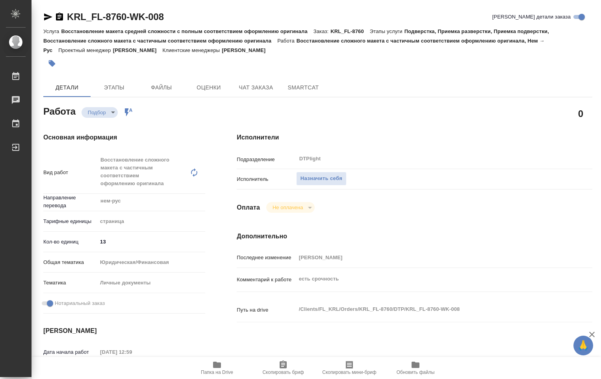
type textarea "x"
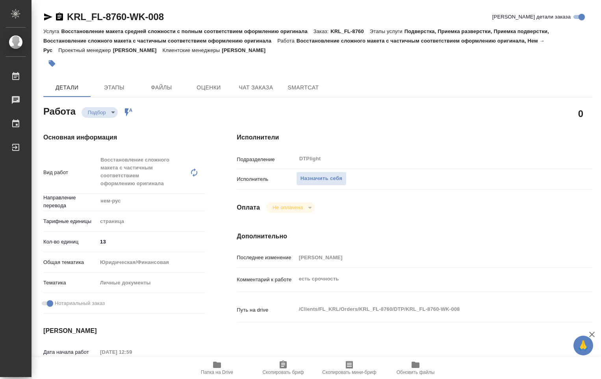
type textarea "x"
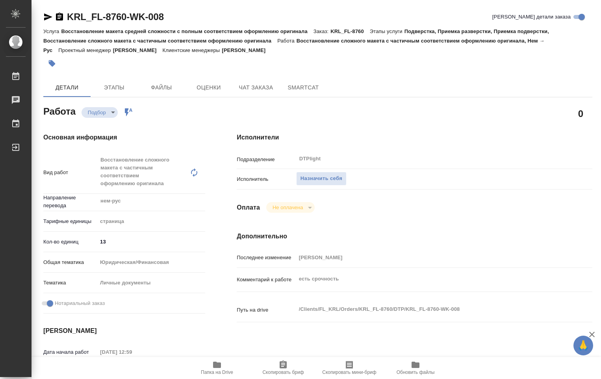
type textarea "x"
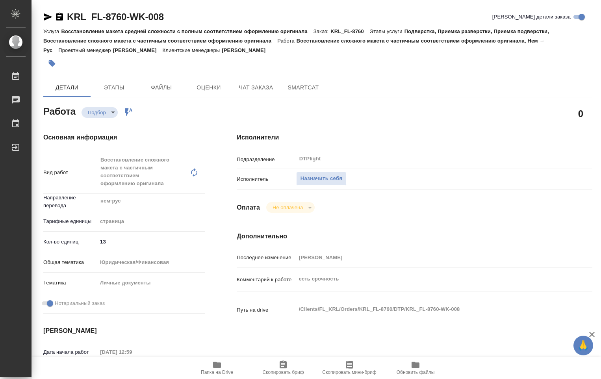
type textarea "x"
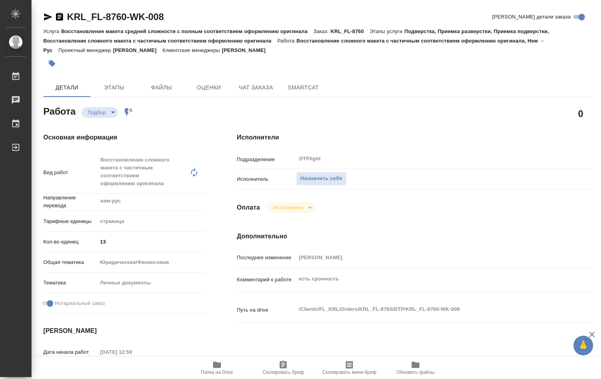
type textarea "x"
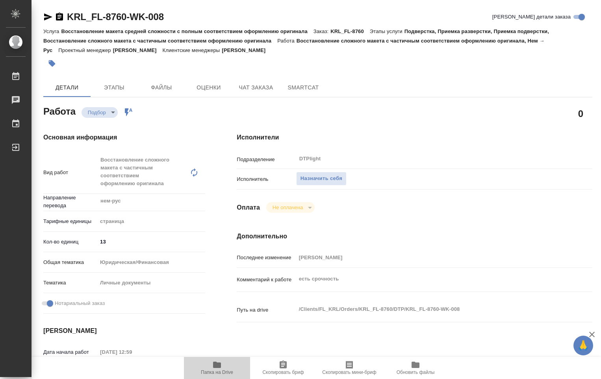
click at [215, 369] on span "Папка на Drive" at bounding box center [217, 367] width 57 height 15
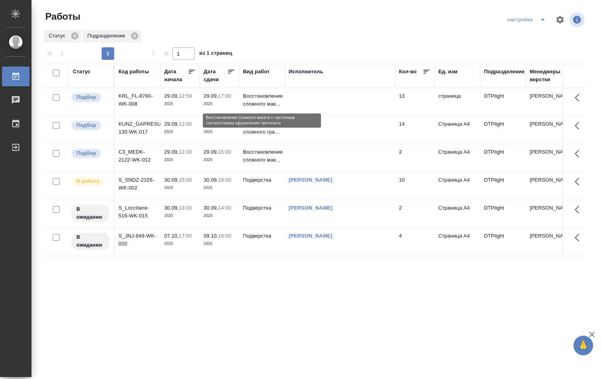
click at [275, 101] on p "Восстановление сложного мак..." at bounding box center [262, 100] width 38 height 16
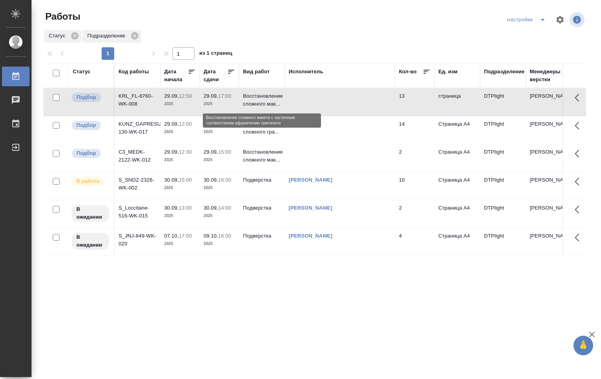
click at [275, 101] on p "Восстановление сложного мак..." at bounding box center [262, 100] width 38 height 16
click at [276, 101] on p "Восстановление сложного мак..." at bounding box center [262, 100] width 38 height 16
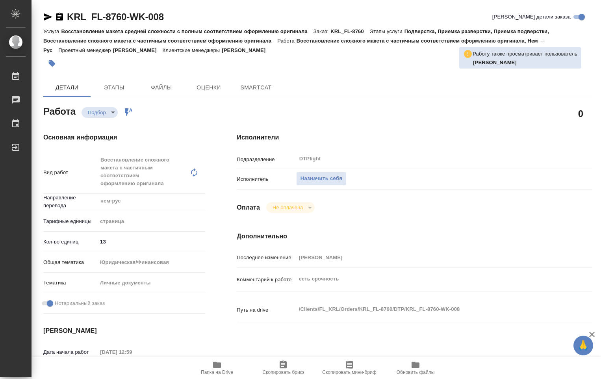
type textarea "x"
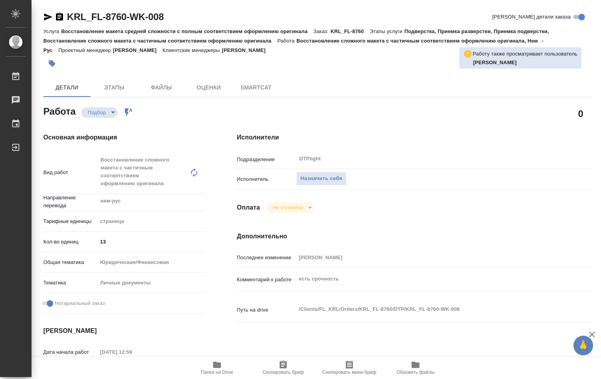
type textarea "x"
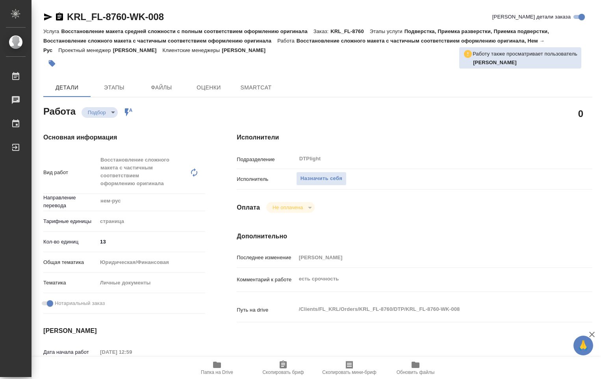
type textarea "x"
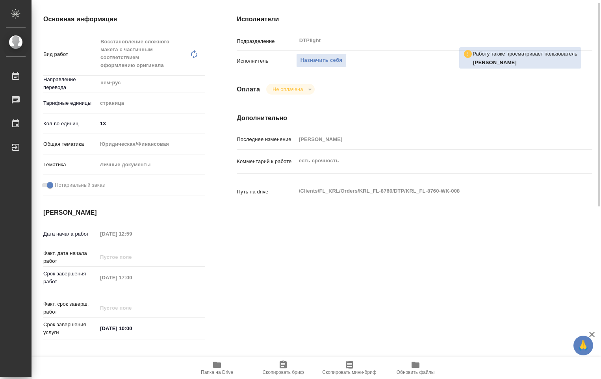
scroll to position [158, 0]
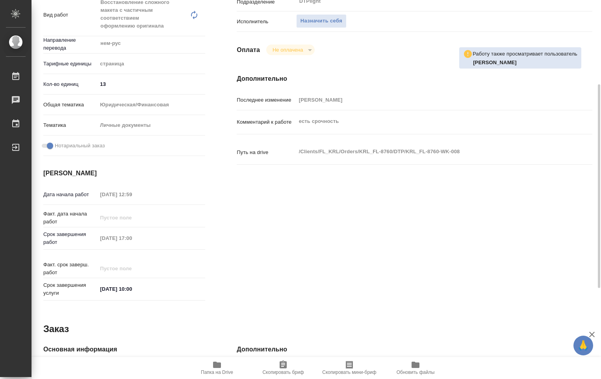
type textarea "x"
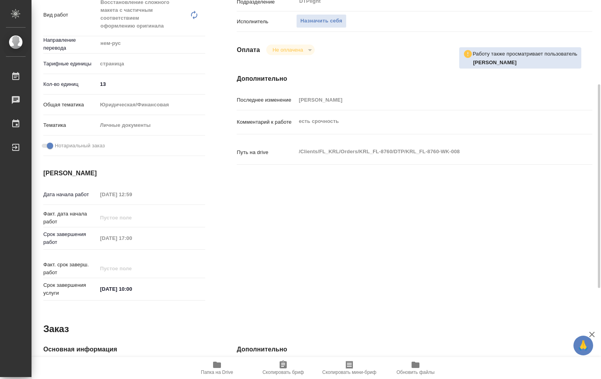
type textarea "x"
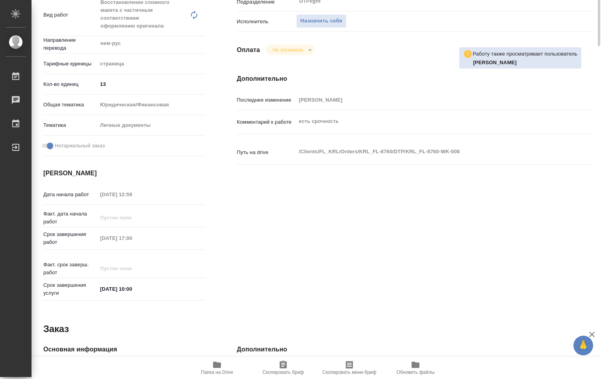
scroll to position [0, 0]
